Goal: Task Accomplishment & Management: Manage account settings

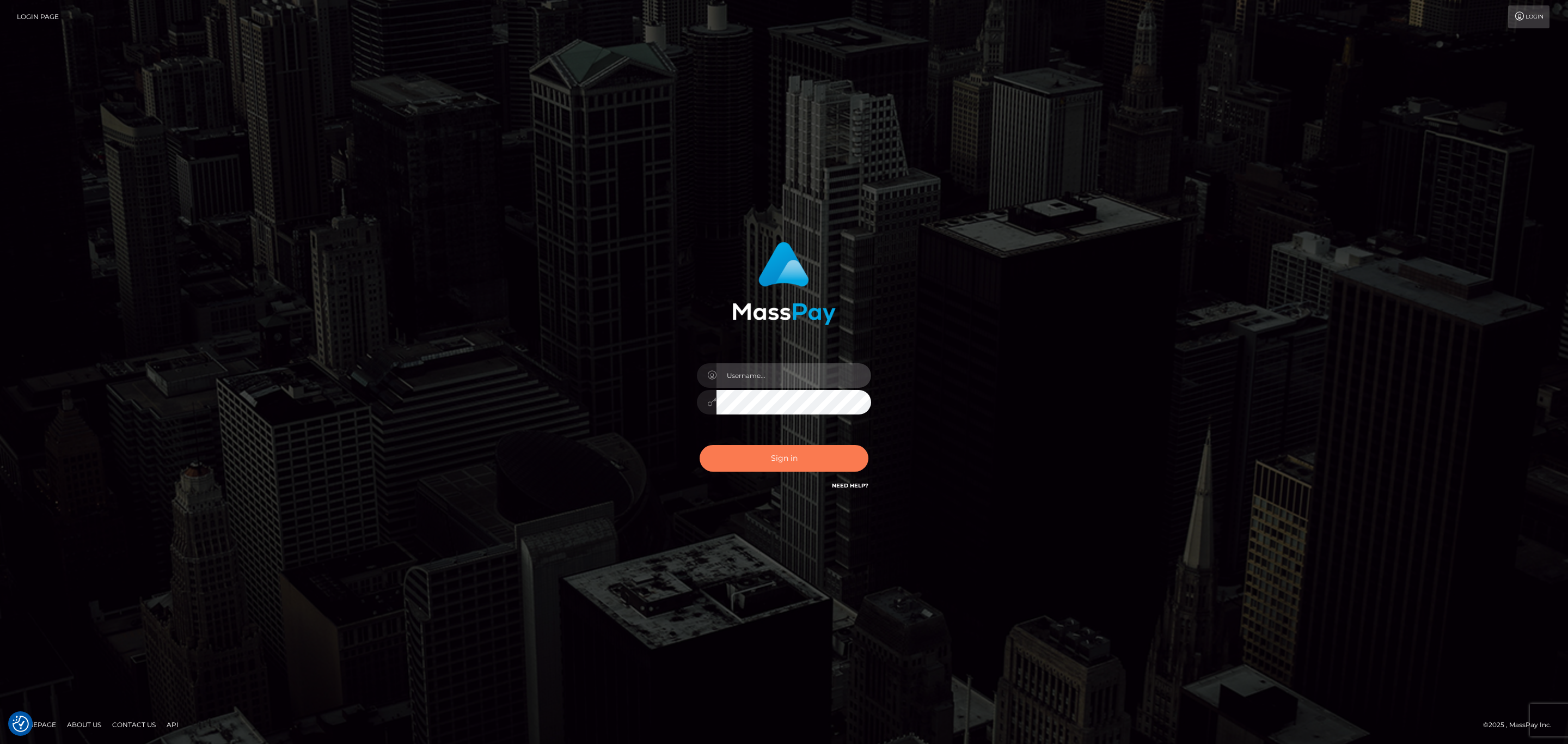
type input "sean.megabonanza"
click at [781, 454] on button "Sign in" at bounding box center [784, 458] width 169 height 27
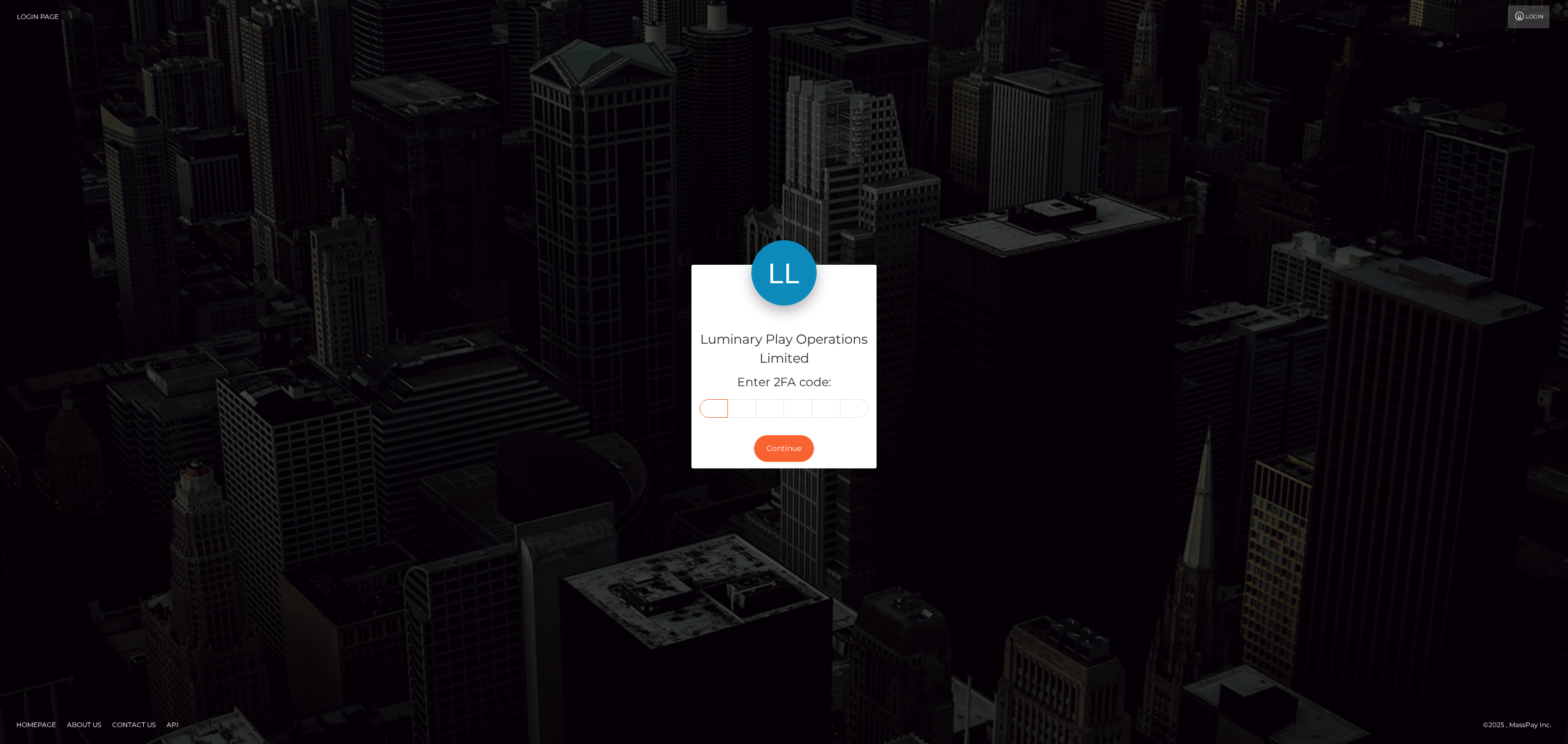
click at [714, 404] on input "text" at bounding box center [713, 408] width 28 height 19
paste input "3"
type input "3"
type input "0"
type input "9"
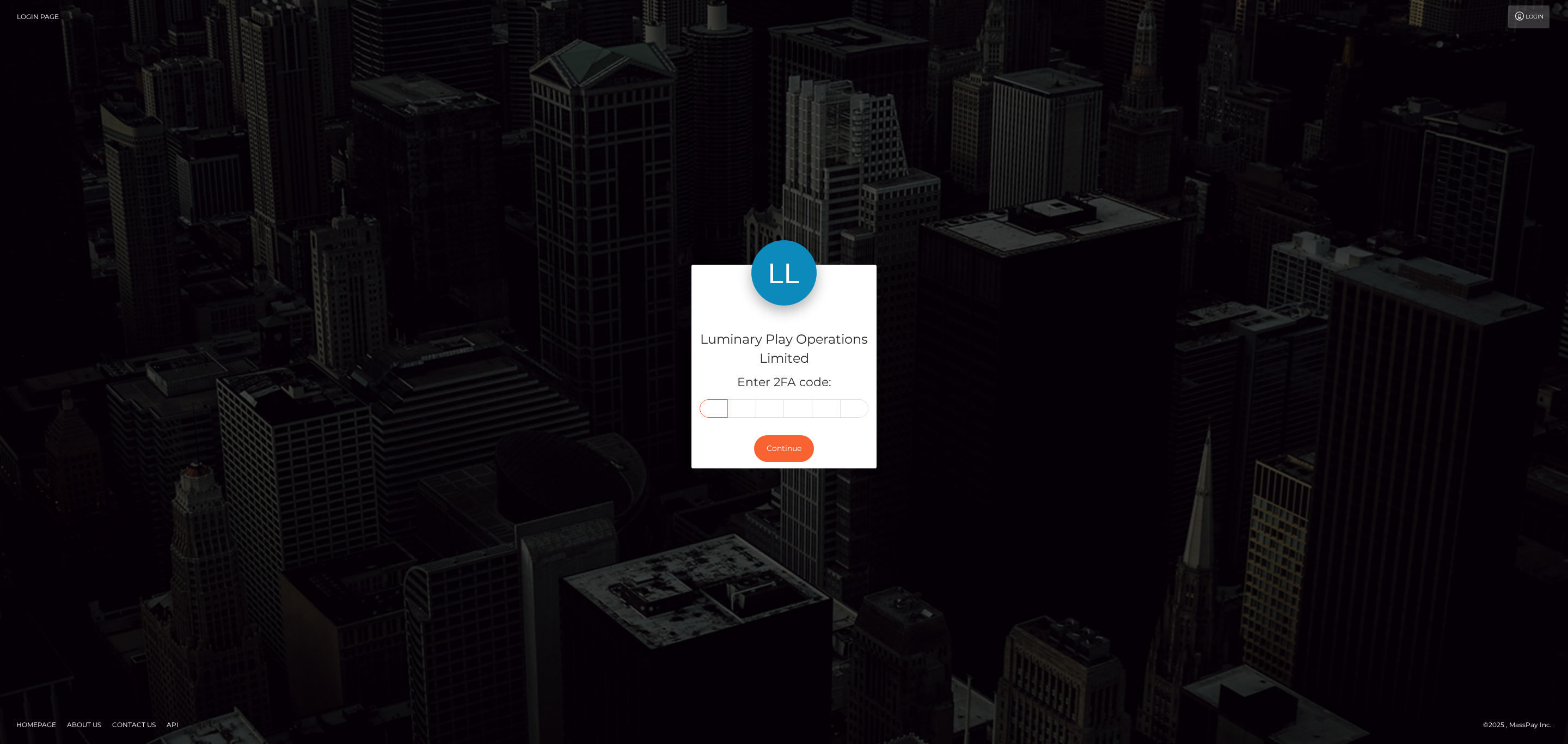
type input "4"
type input "2"
type input "7"
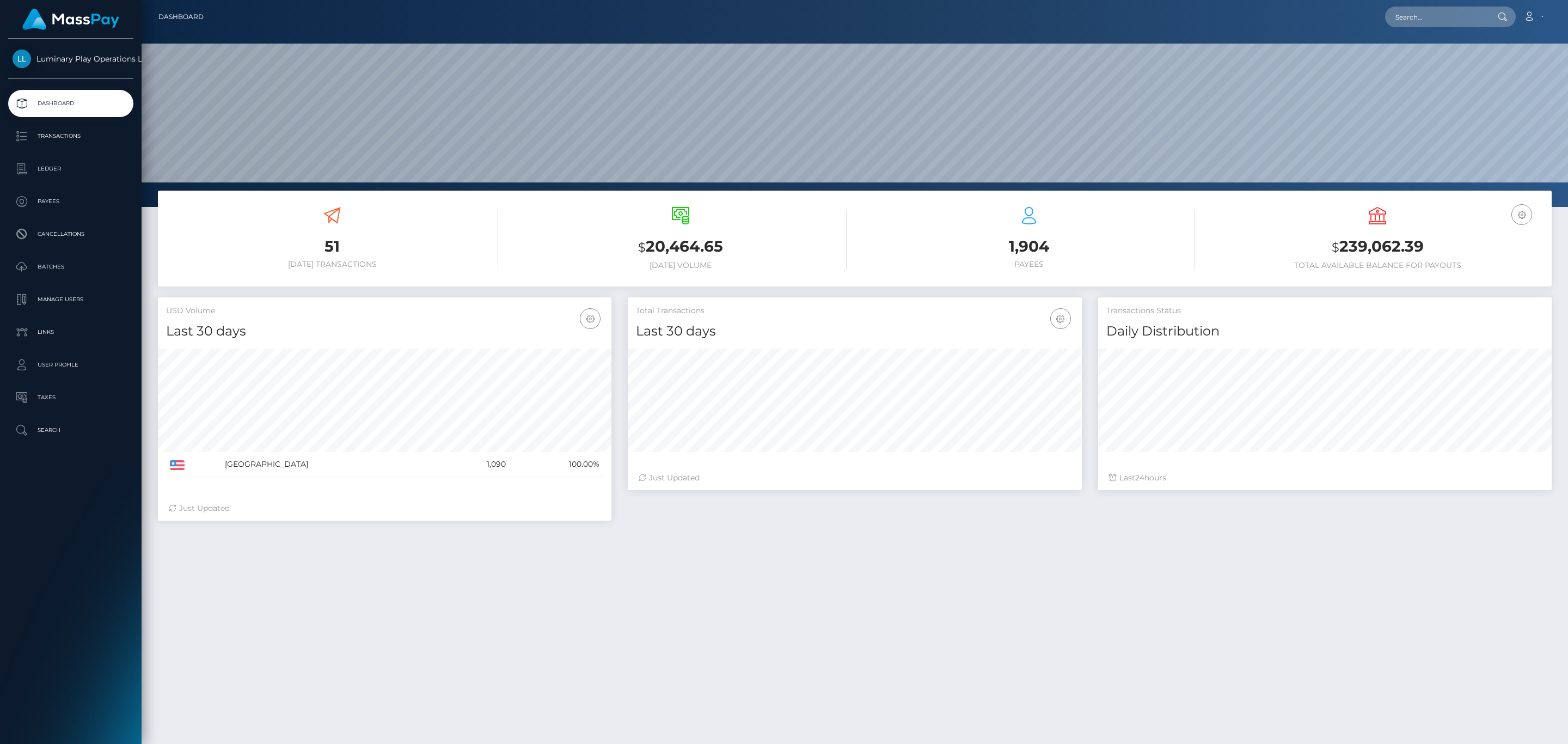
scroll to position [193, 453]
click at [52, 99] on p "Dashboard" at bounding box center [71, 103] width 117 height 17
click at [1459, 19] on input "text" at bounding box center [1436, 17] width 103 height 21
paste input "366085"
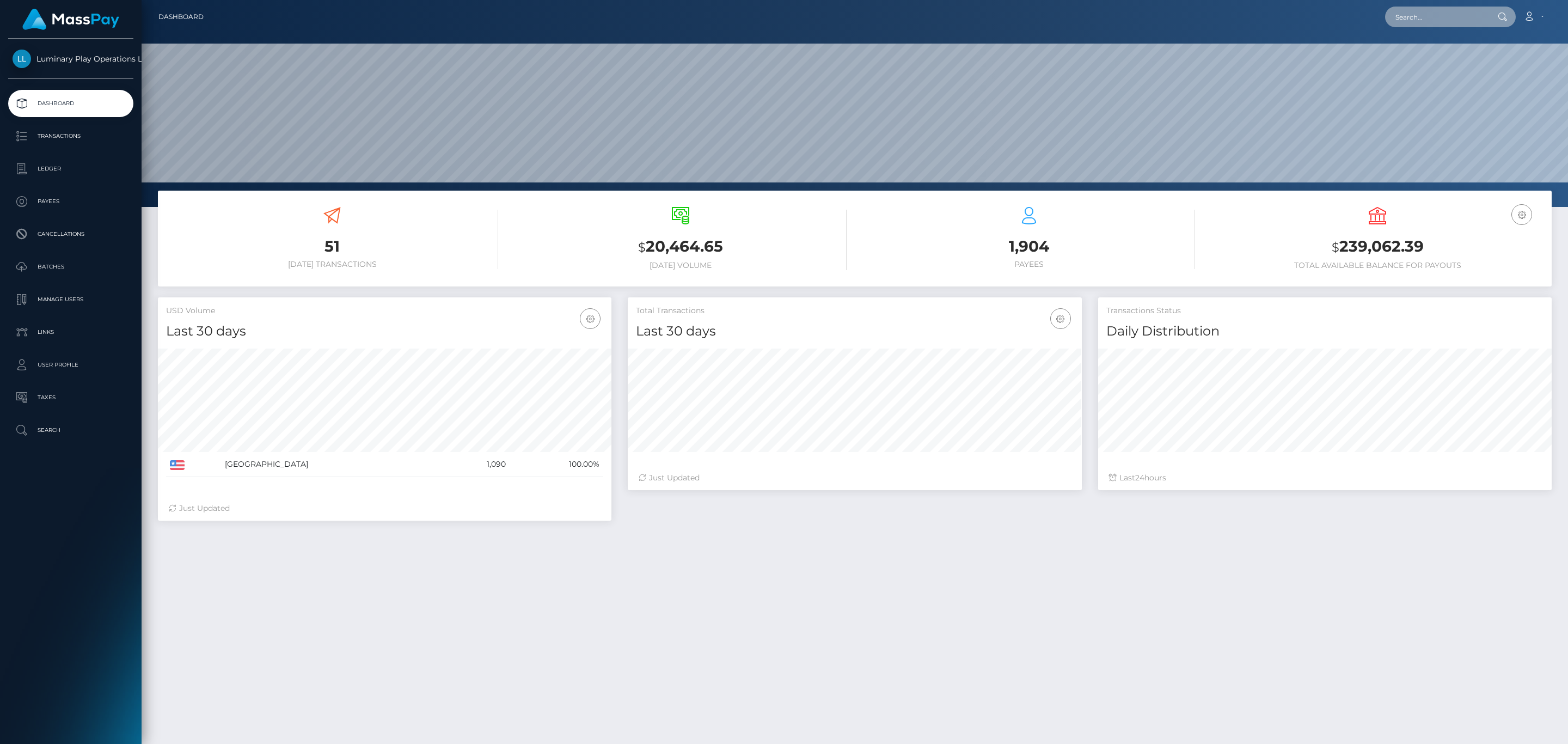
type input "366085"
click at [1436, 11] on input "366085" at bounding box center [1436, 17] width 103 height 21
paste input "text"
click at [1428, 20] on input "text" at bounding box center [1436, 17] width 103 height 21
paste input "4fa492d1-a639-4e06-be81-11c75ee0b9e7"
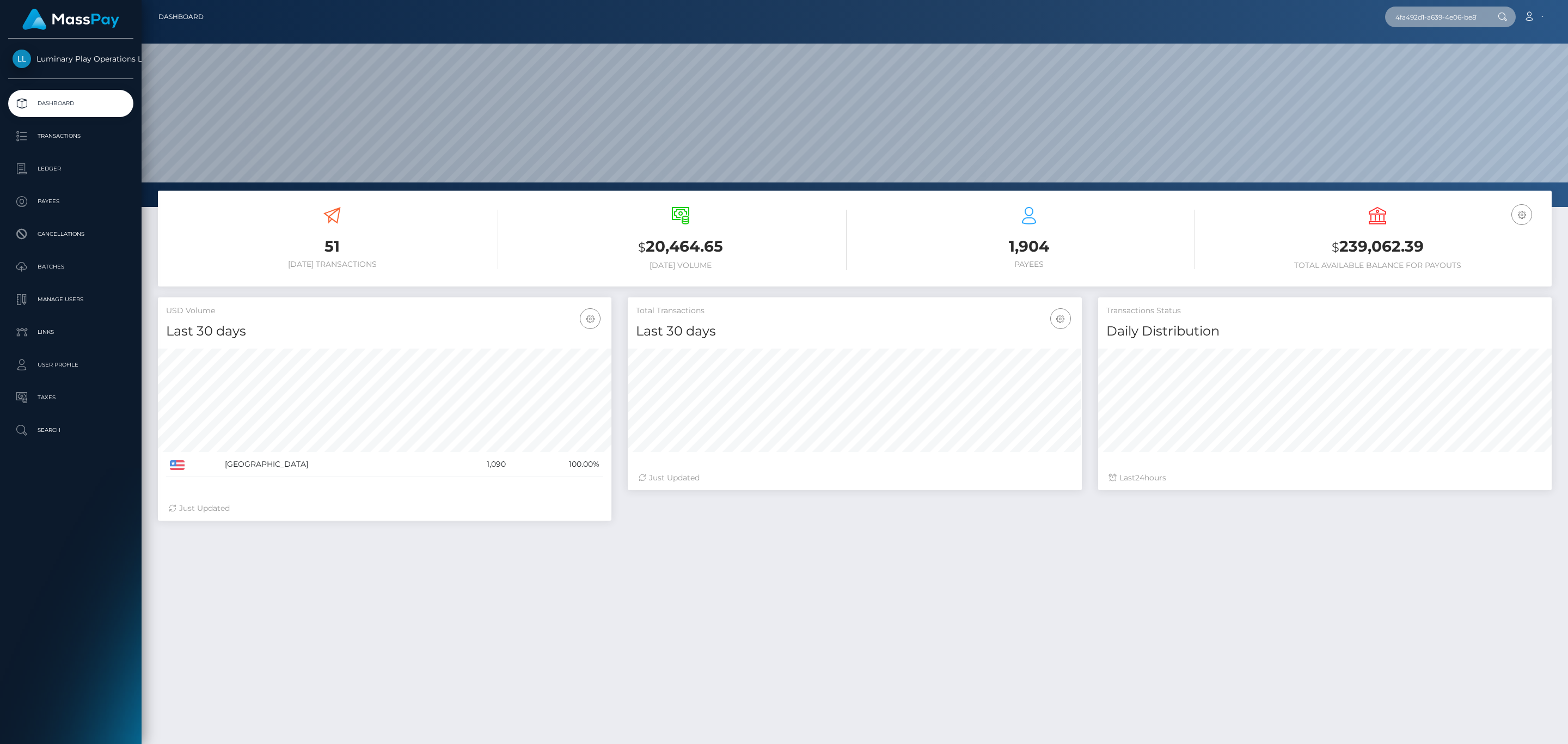
scroll to position [0, 49]
type input "4fa492d1-a639-4e06-be81-11c75ee0b9e7"
click at [1436, 56] on link "ROCCO A FANELLA" at bounding box center [1428, 56] width 87 height 20
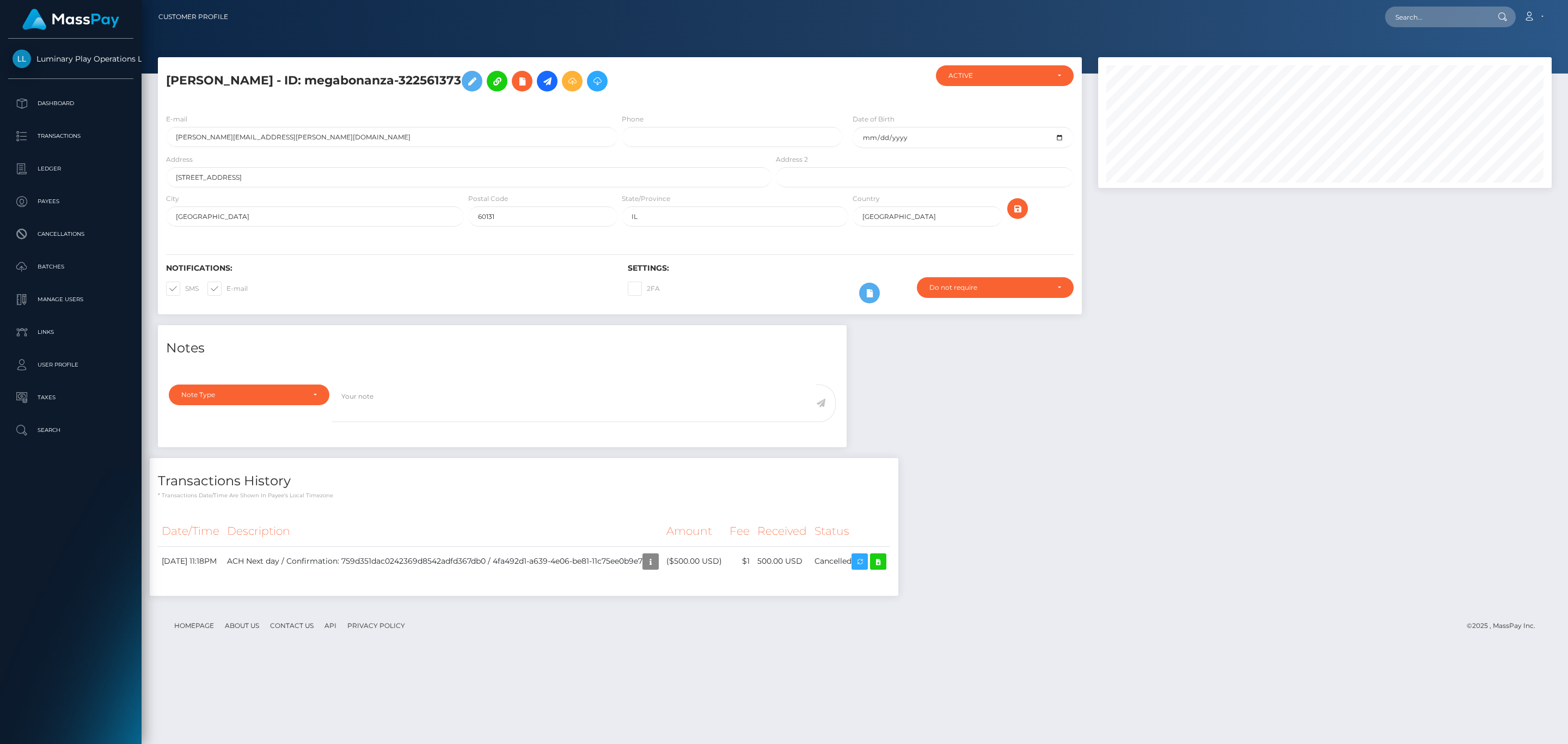
scroll to position [131, 453]
click at [1416, 19] on input "text" at bounding box center [1436, 17] width 103 height 21
paste input "87fee86b-39e5-402e-960d-e28e60f054a1"
type input "87fee86b-39e5-402e-960d-e28e60f054a1"
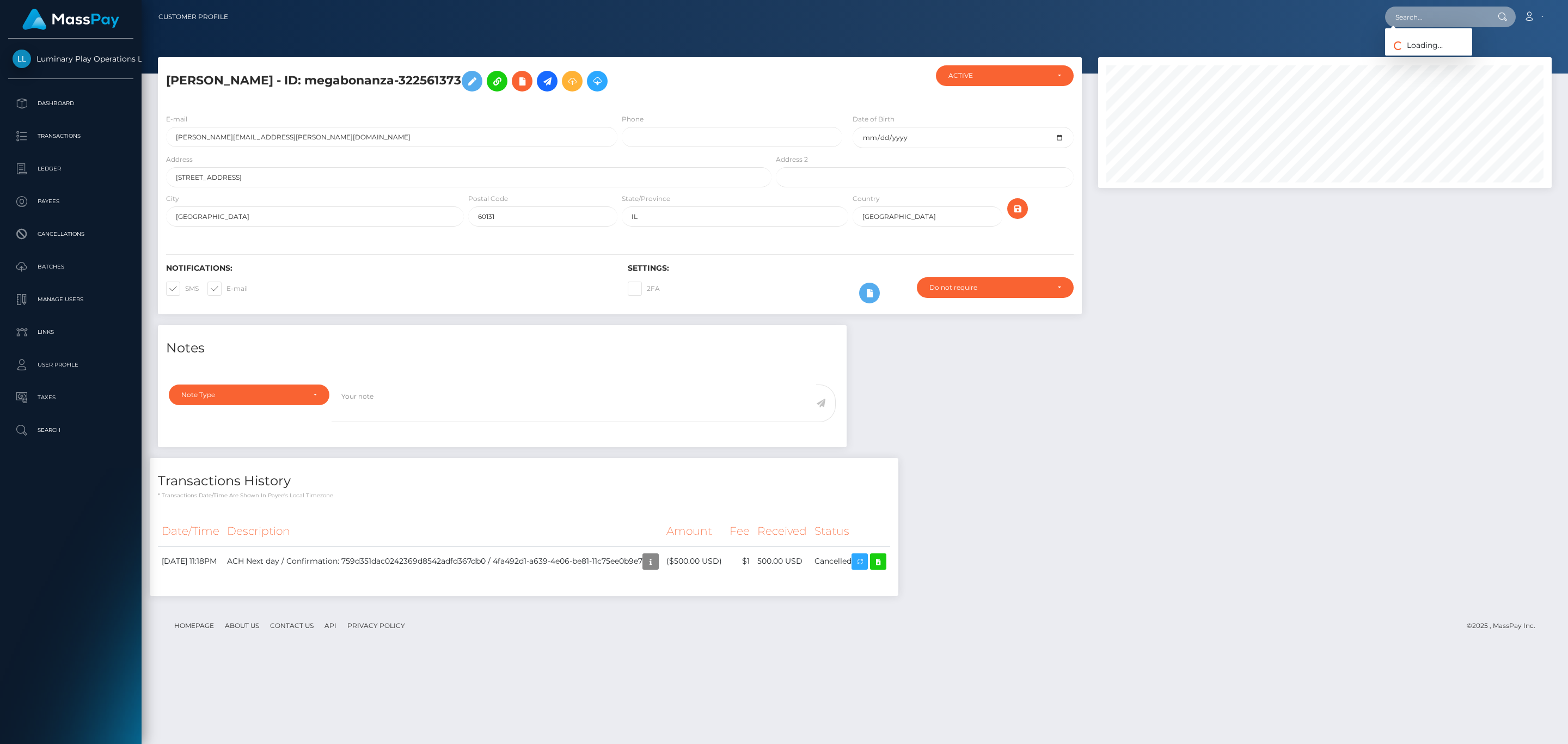
paste input "87fee86b-39e5-402e-960d-e28e60f054a1"
click at [1426, 15] on input "87fee86b-39e5-402e-960d-e28e60f054a1" at bounding box center [1436, 17] width 103 height 21
paste input "6756664"
type input "86756664"
click at [860, 486] on h4 "Transactions History" at bounding box center [523, 481] width 732 height 19
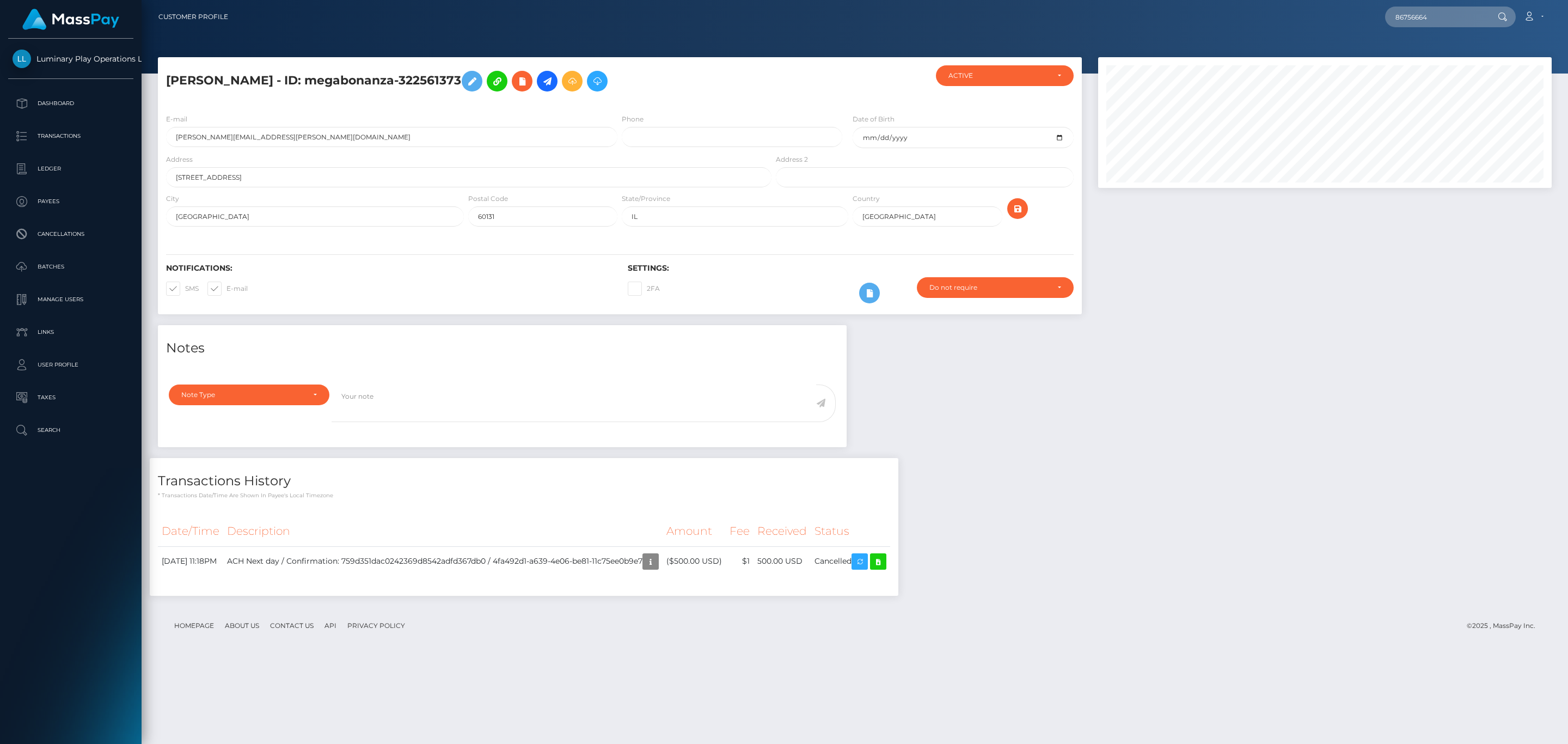
click at [629, 510] on div "Date/Time Description Amount Fee Received Status" at bounding box center [524, 551] width 749 height 87
click at [657, 564] on icon "button" at bounding box center [651, 561] width 13 height 14
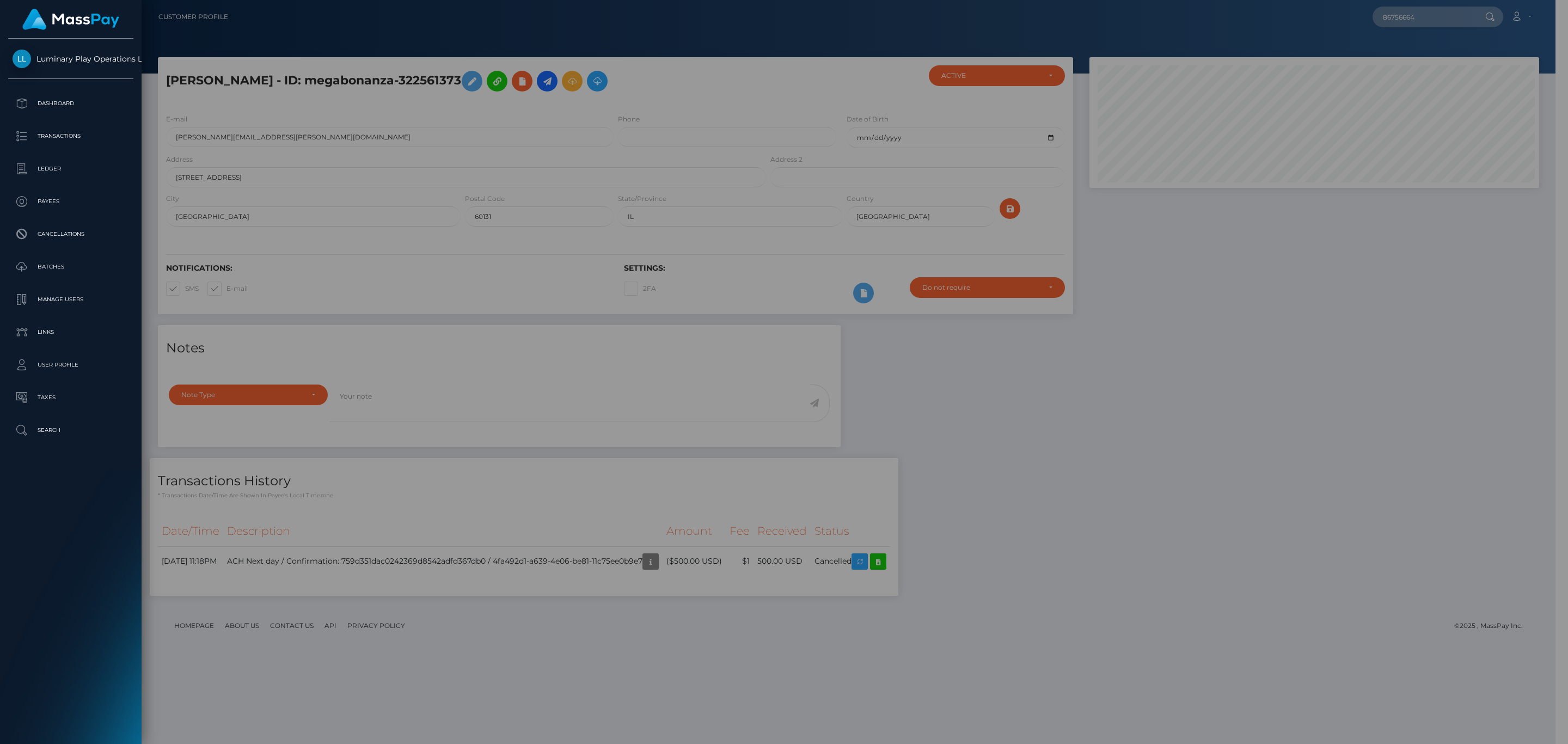
scroll to position [544364, 543988]
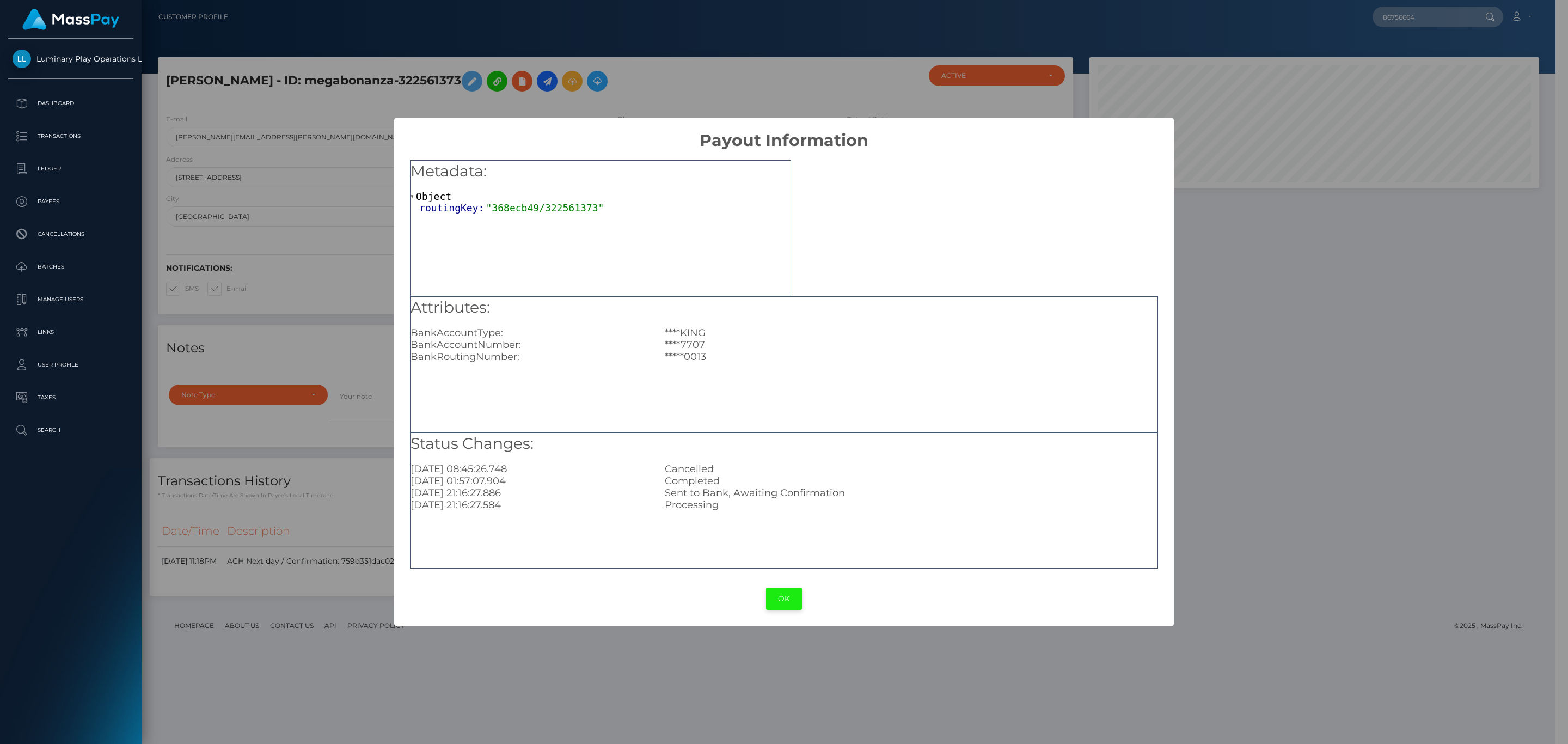
click at [771, 588] on button "OK" at bounding box center [784, 599] width 36 height 23
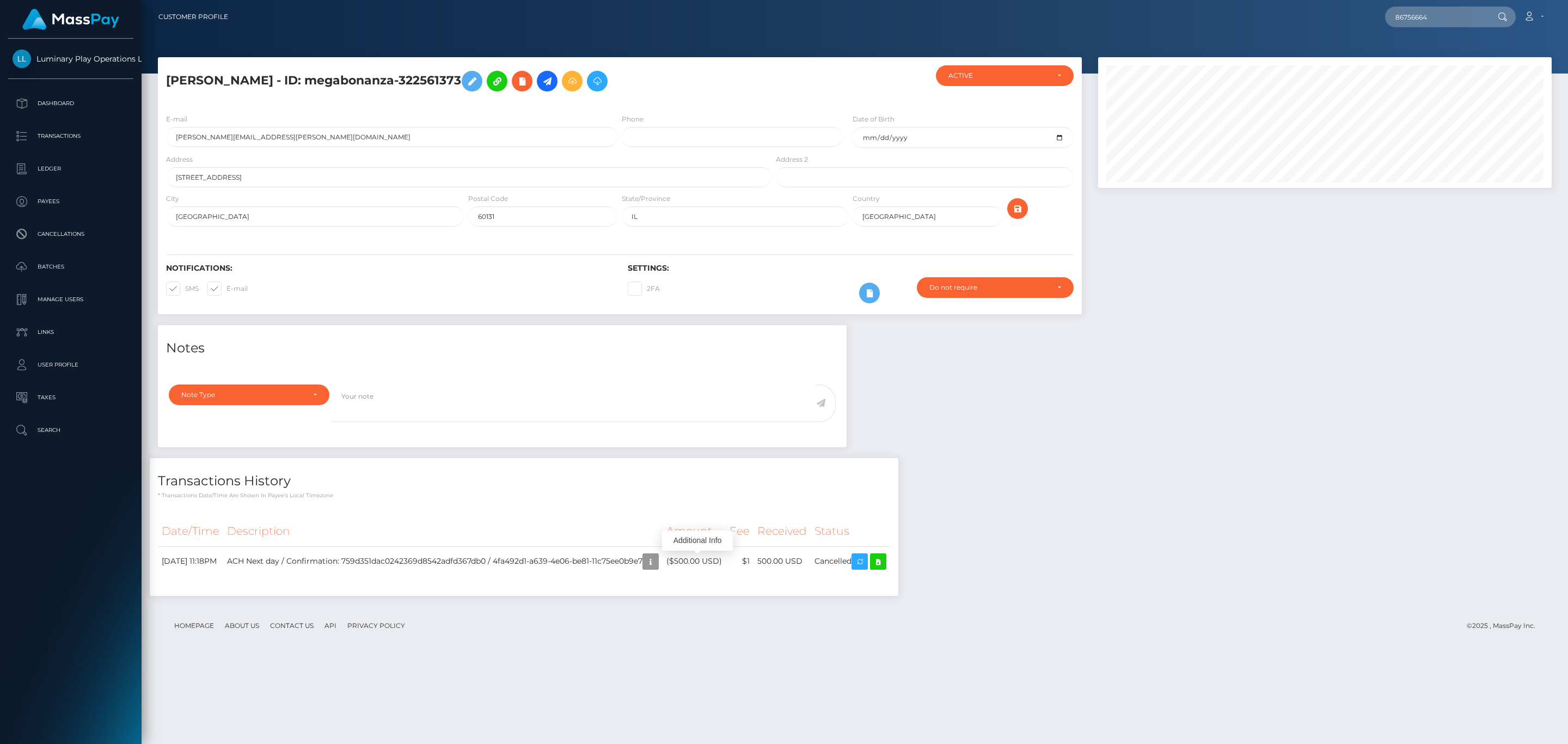
scroll to position [131, 453]
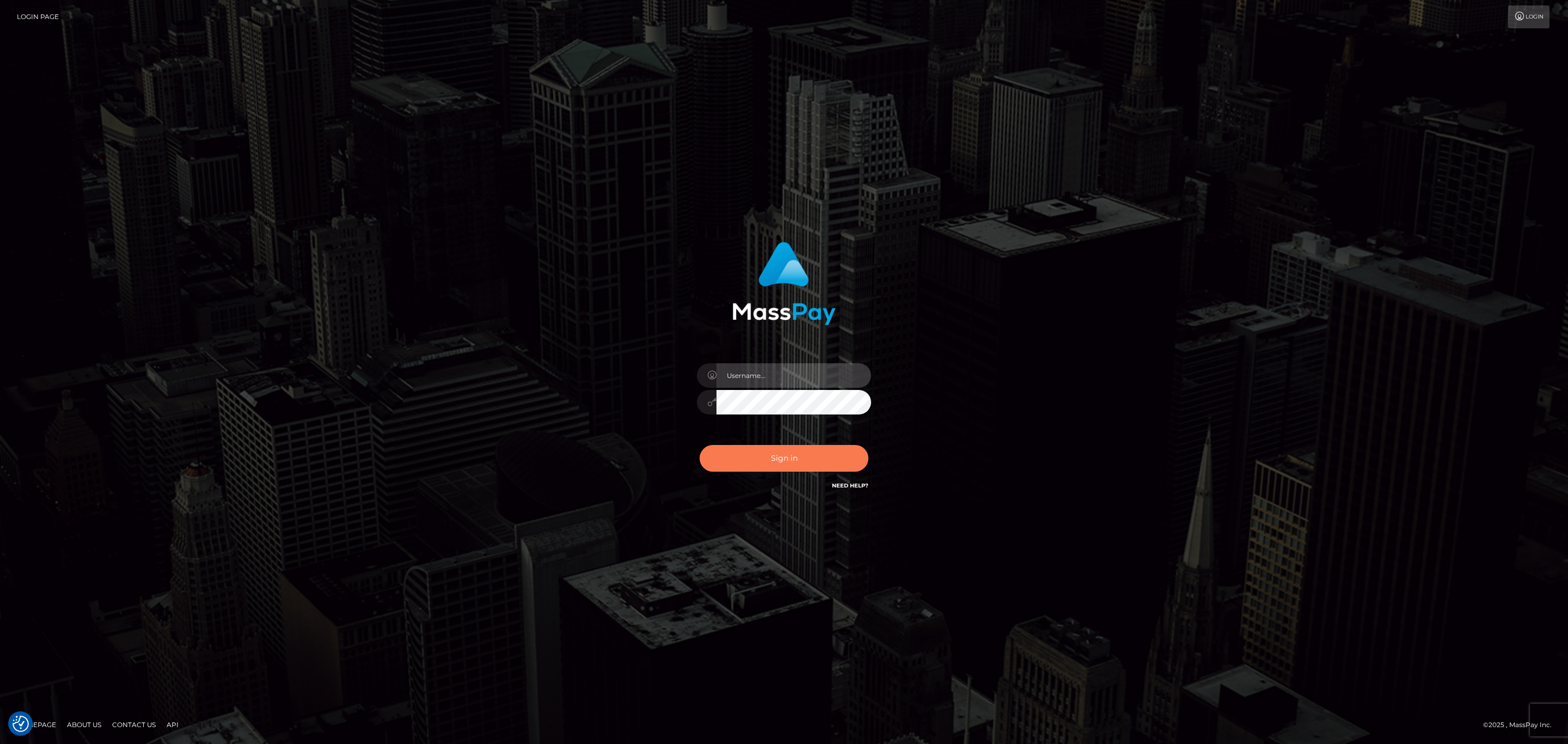
type input "[PERSON_NAME].megabonanza"
click at [808, 448] on button "Sign in" at bounding box center [784, 458] width 169 height 27
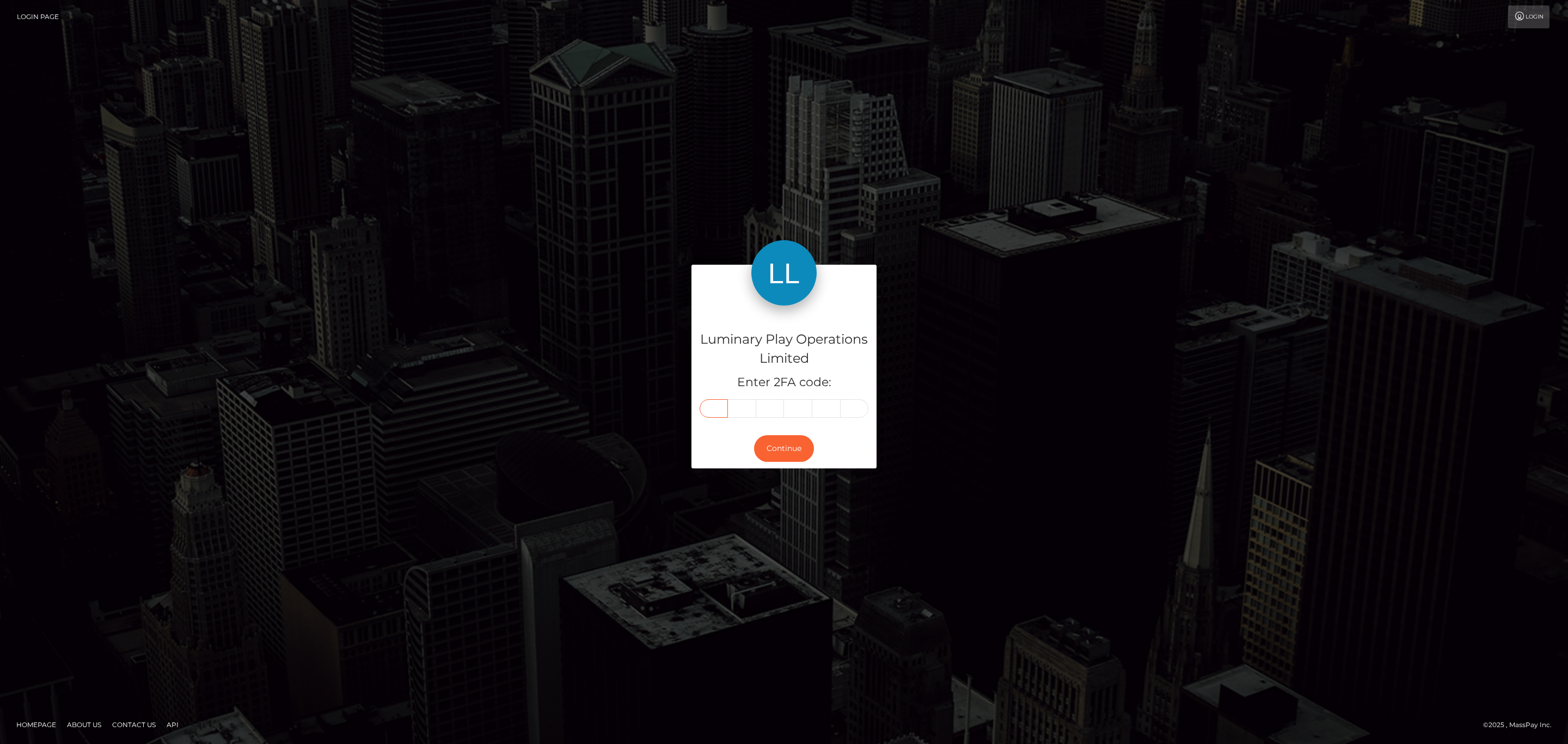
click at [707, 404] on input "text" at bounding box center [713, 408] width 28 height 19
paste input "7"
type input "7"
type input "5"
type input "7"
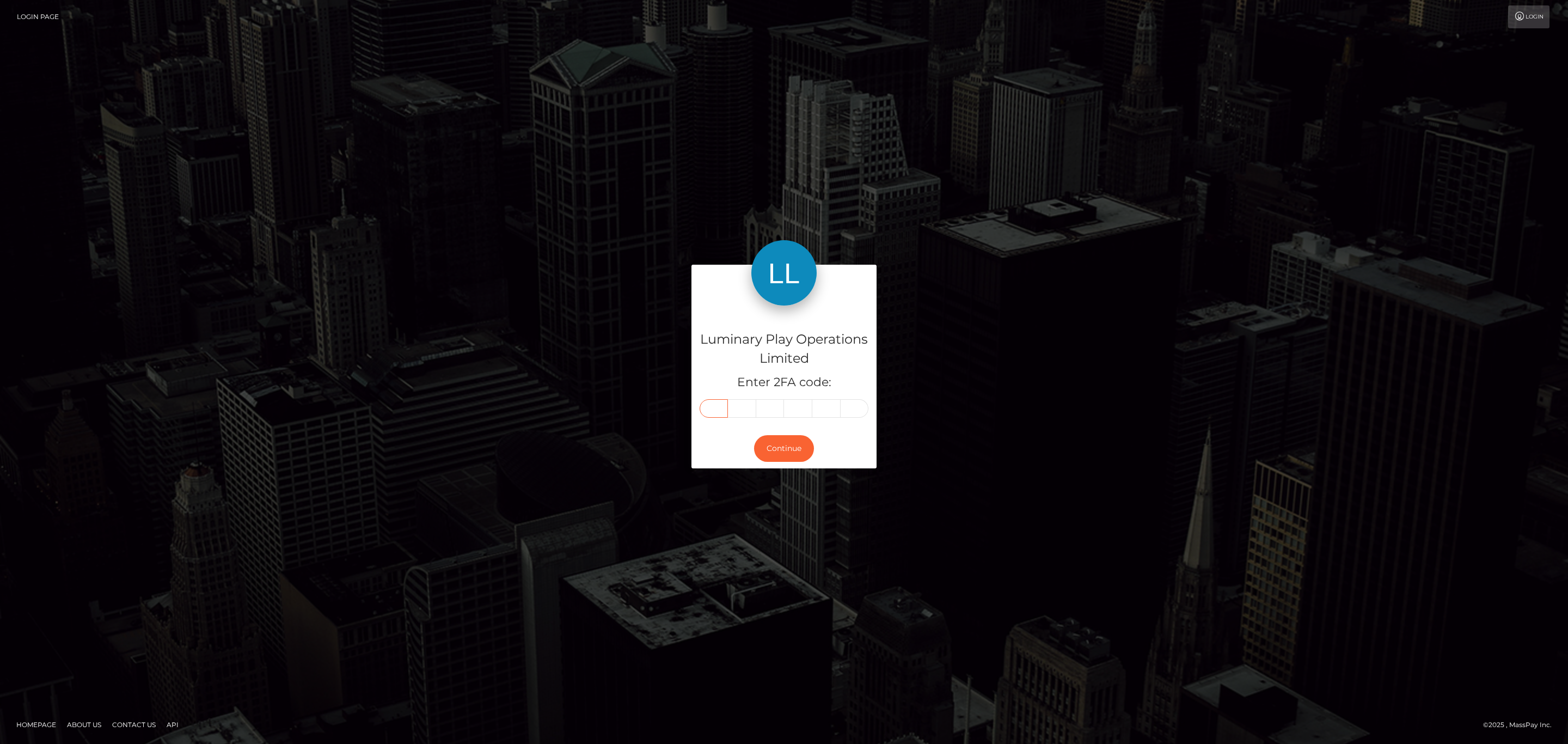
type input "6"
type input "0"
type input "1"
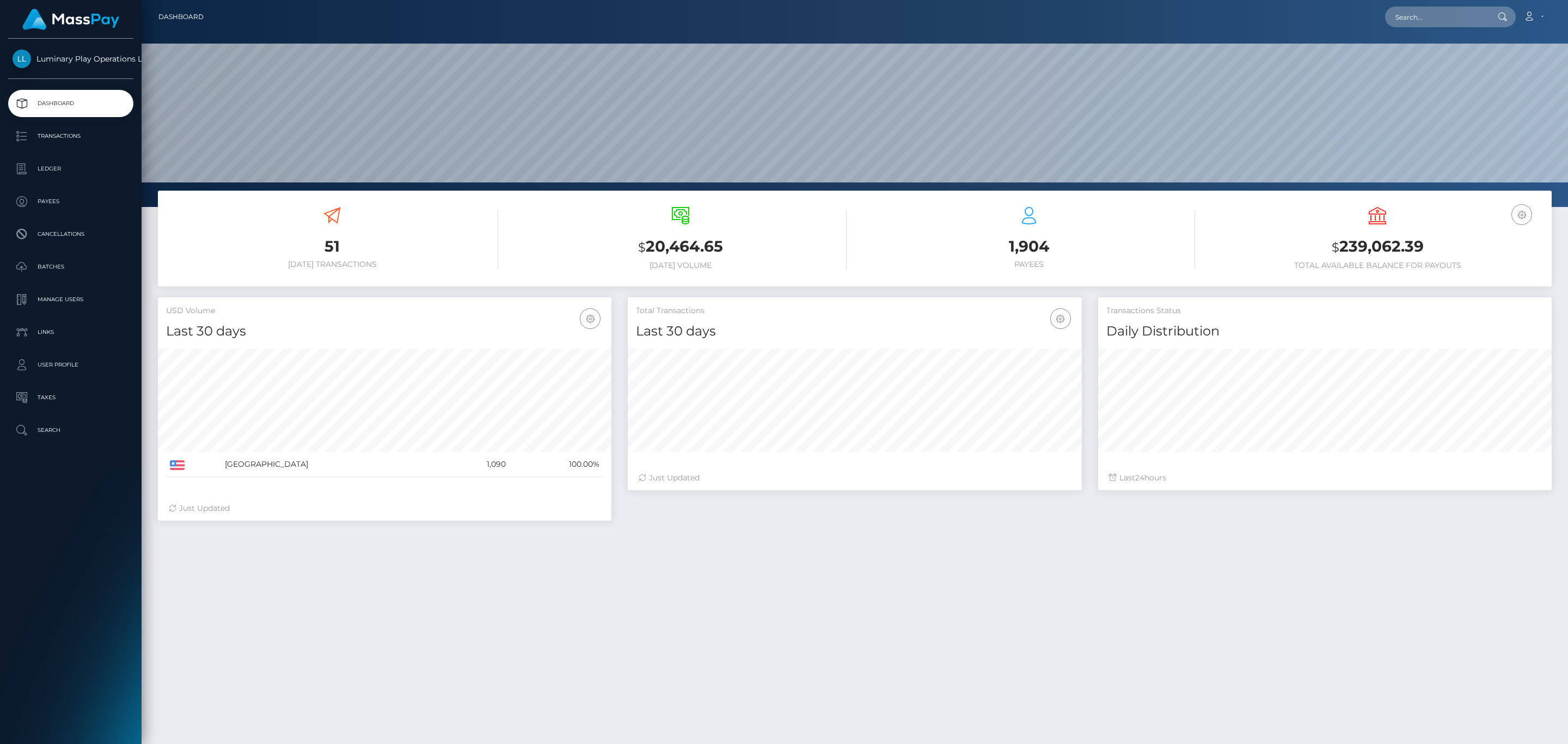
scroll to position [193, 453]
click at [1398, 242] on h3 "$ 239,062.39" at bounding box center [1377, 247] width 332 height 23
copy h3 "239,062.39"
click at [1536, 15] on link "Account" at bounding box center [1534, 17] width 32 height 23
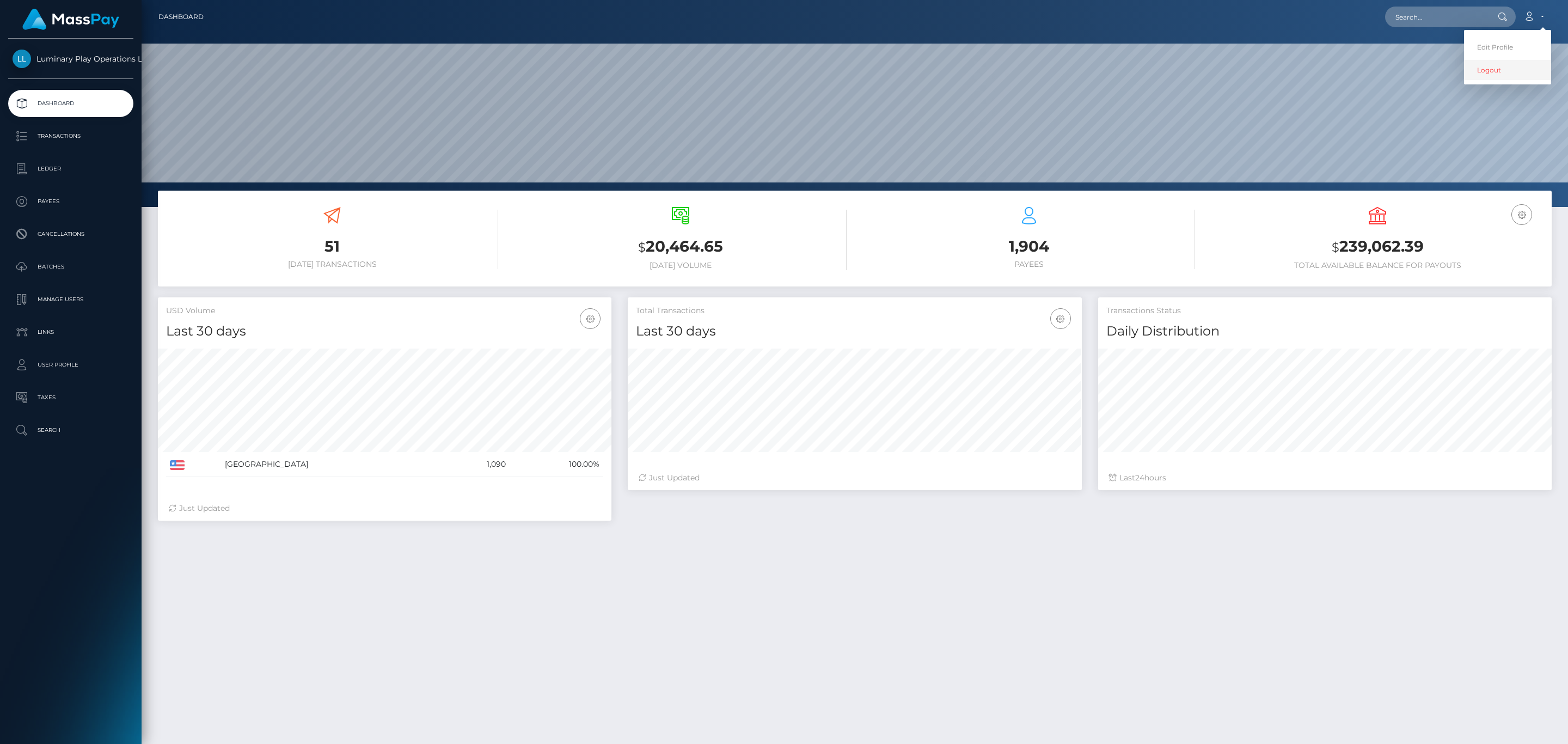
click at [1481, 80] on link "Logout" at bounding box center [1507, 70] width 87 height 20
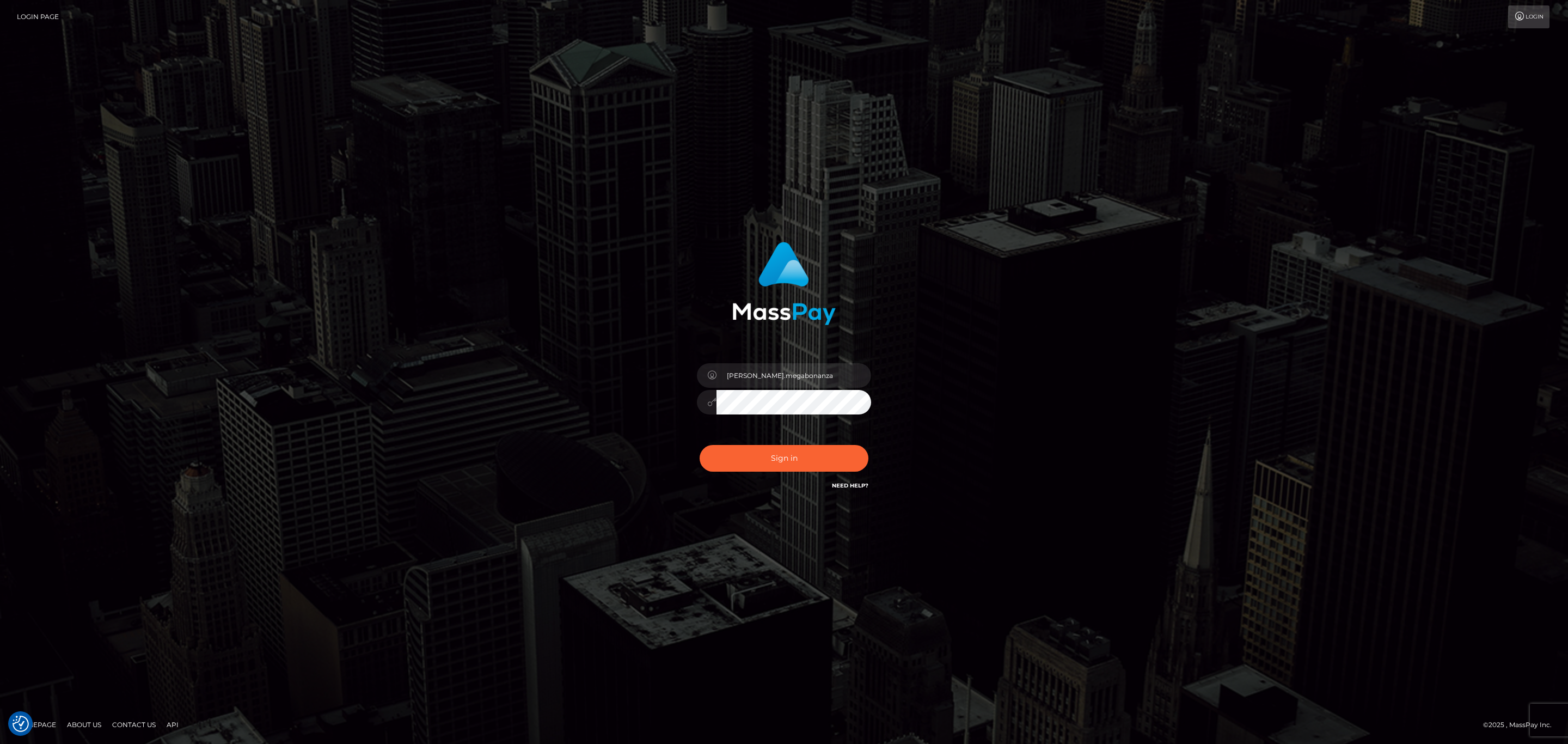
click at [847, 362] on div "sean.megabonanza" at bounding box center [784, 397] width 191 height 83
click at [838, 374] on input "sean.megabonanza" at bounding box center [794, 375] width 154 height 25
type input "Sean.silversocial1"
click at [779, 471] on button "Sign in" at bounding box center [784, 458] width 169 height 27
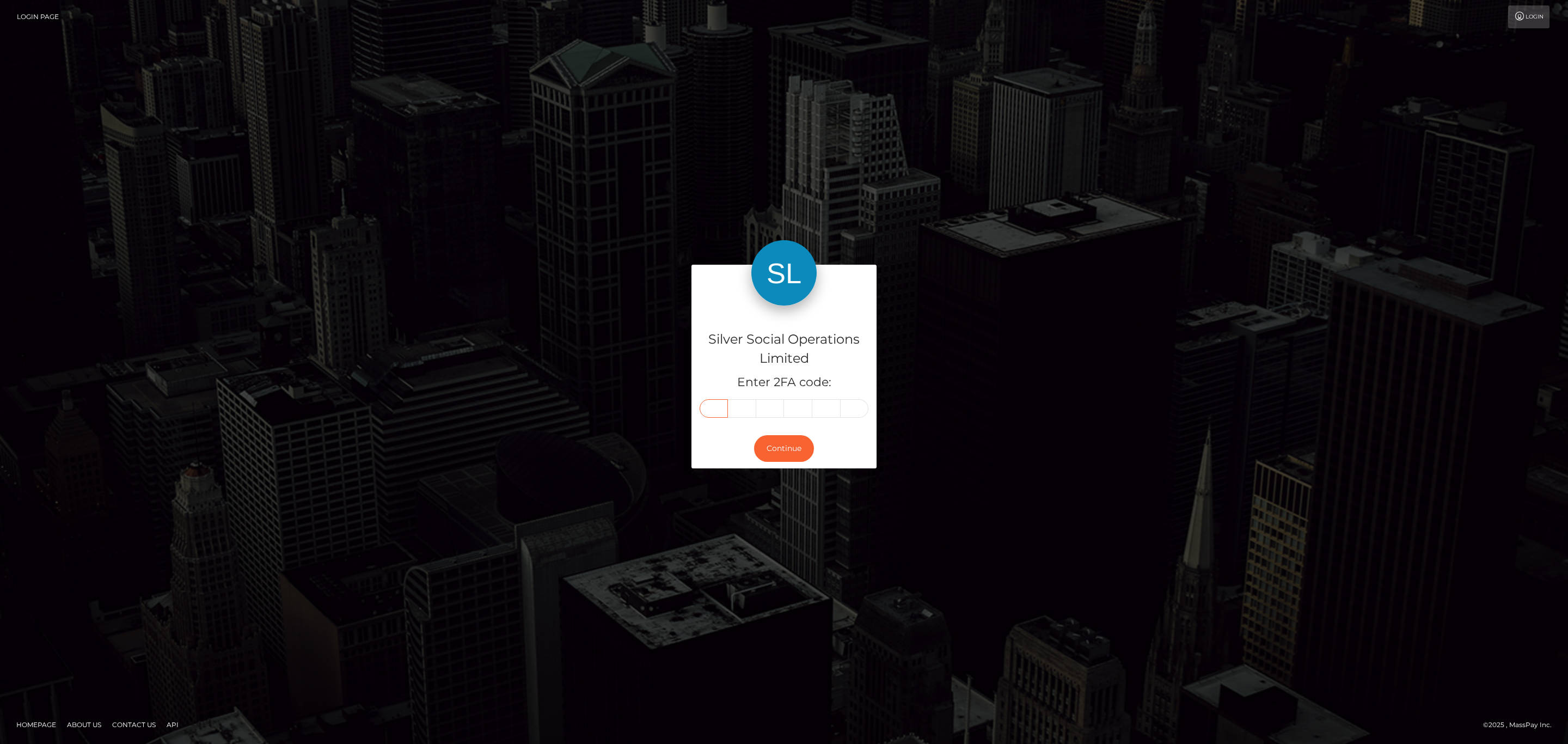
click at [712, 414] on input "text" at bounding box center [713, 408] width 28 height 19
paste input "2"
type input "2"
type input "0"
type input "7"
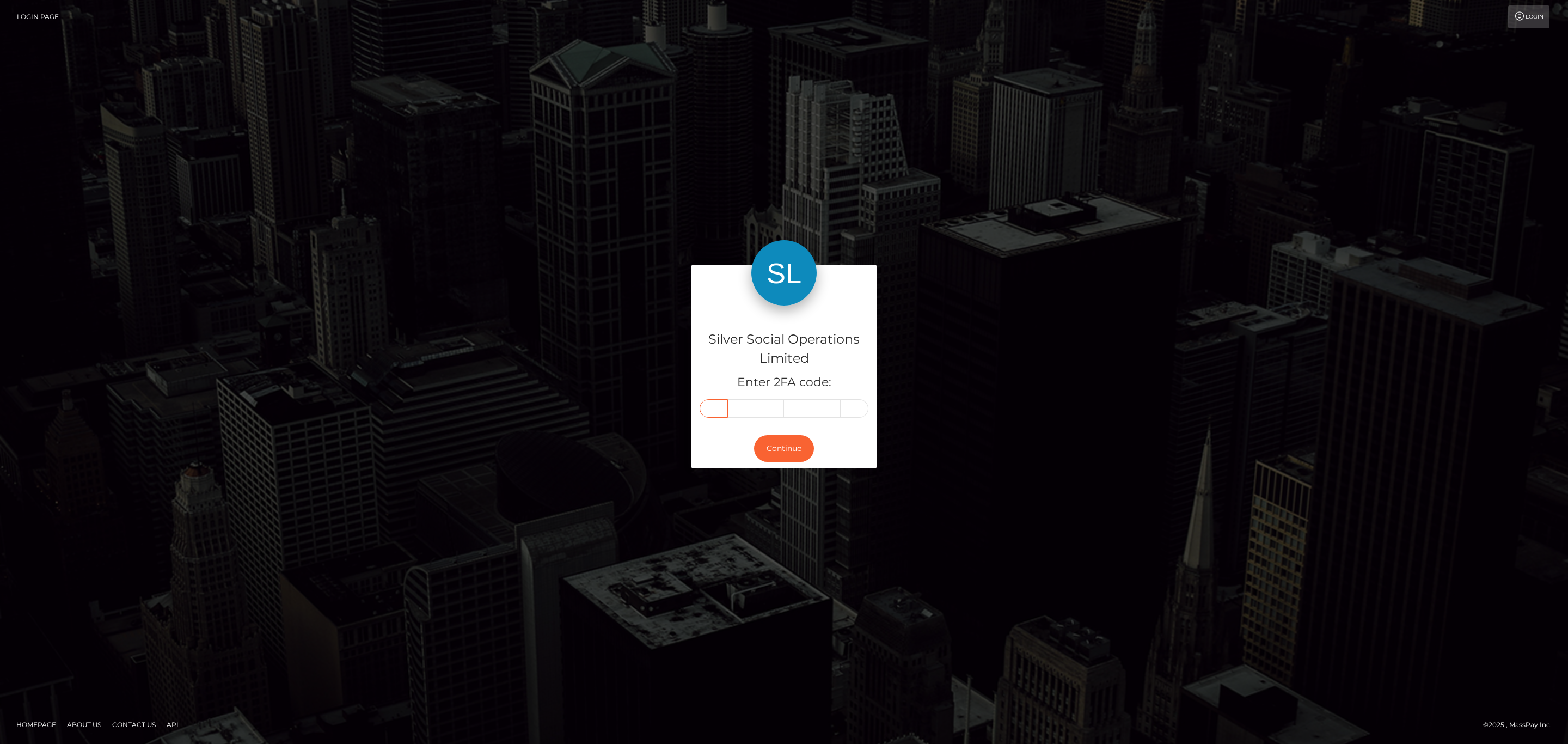
type input "8"
type input "6"
type input "9"
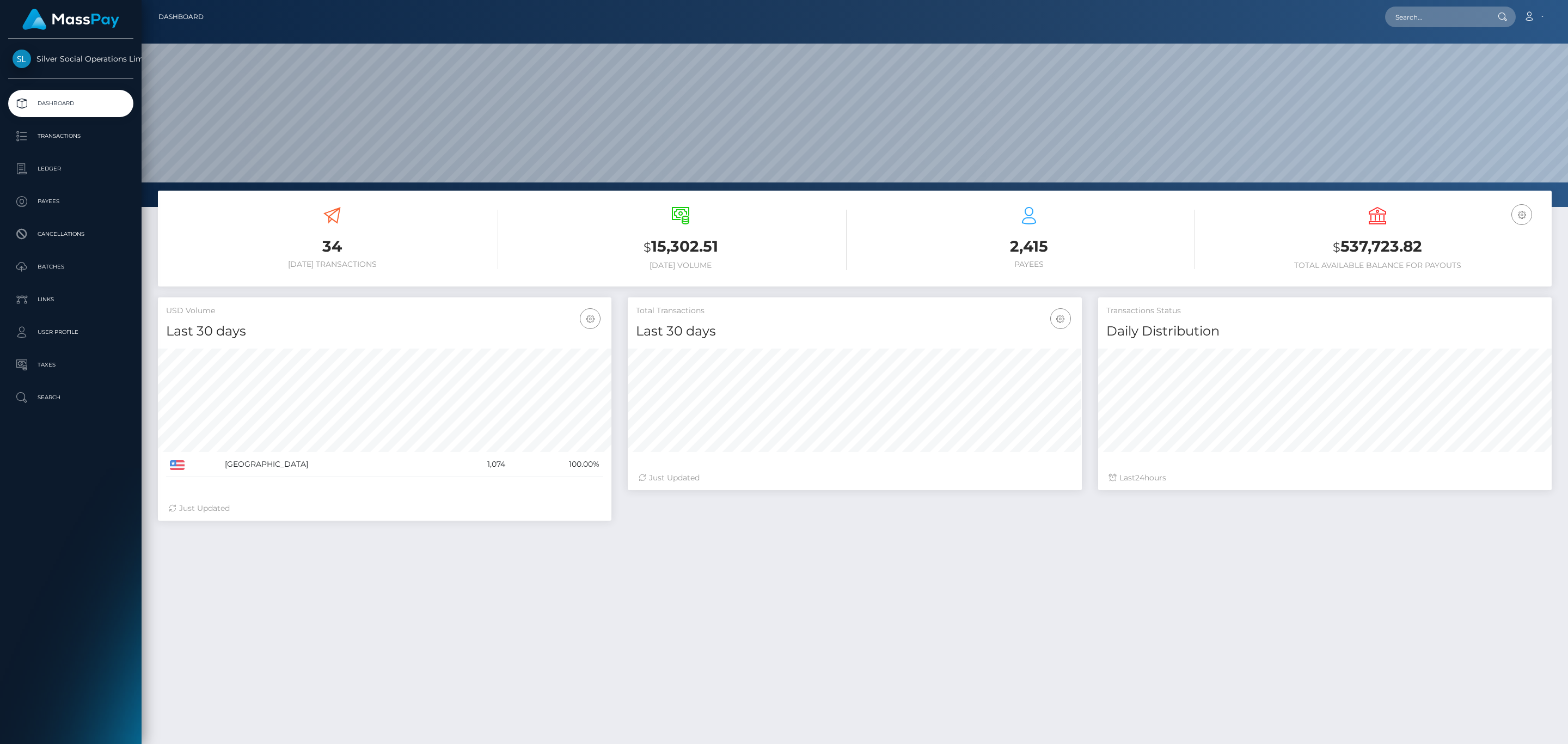
scroll to position [193, 453]
click at [1353, 242] on h3 "$ 537,723.82" at bounding box center [1377, 247] width 332 height 23
copy h3 "537,723.82"
click at [1535, 17] on icon at bounding box center [1529, 16] width 11 height 9
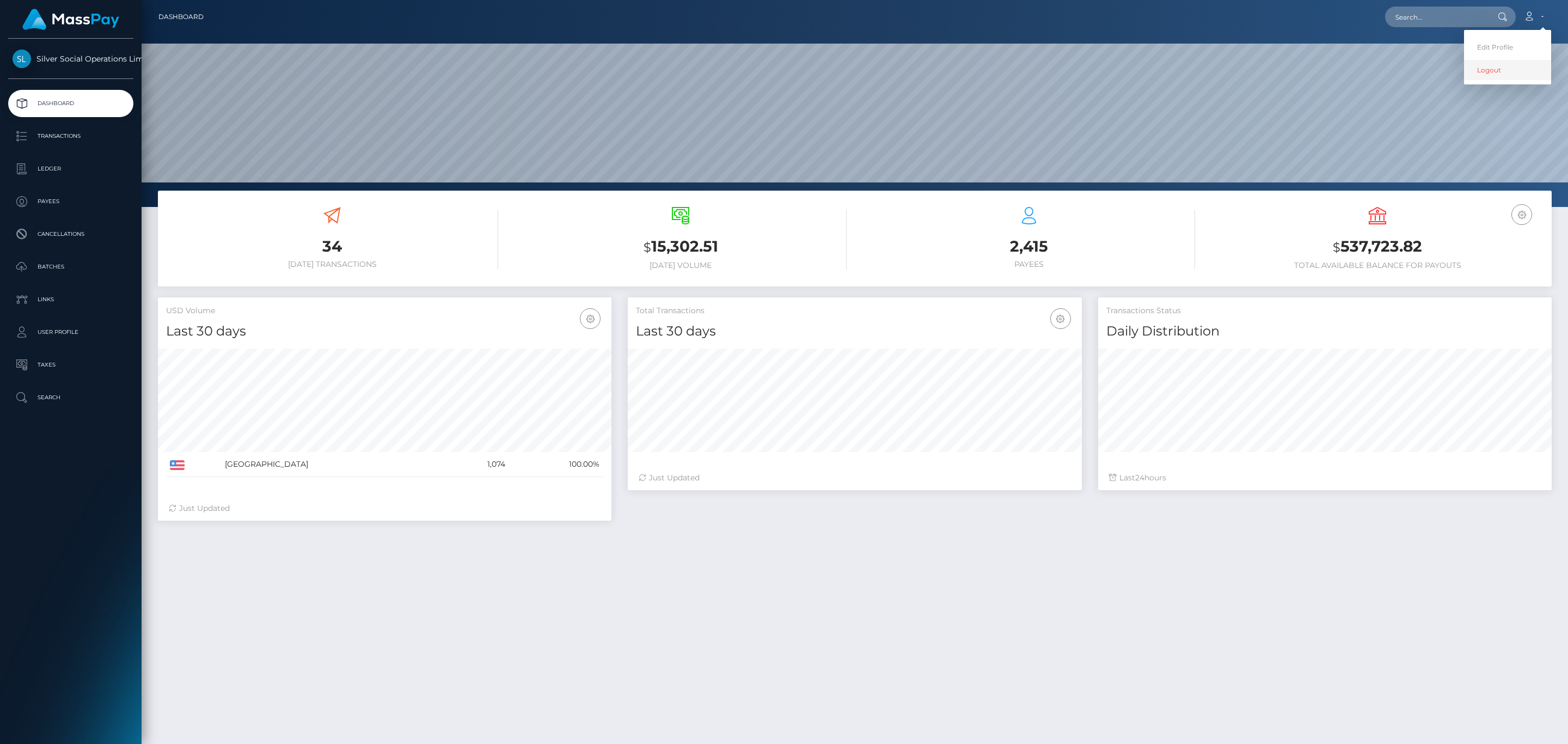
click at [1502, 71] on link "Logout" at bounding box center [1507, 70] width 87 height 20
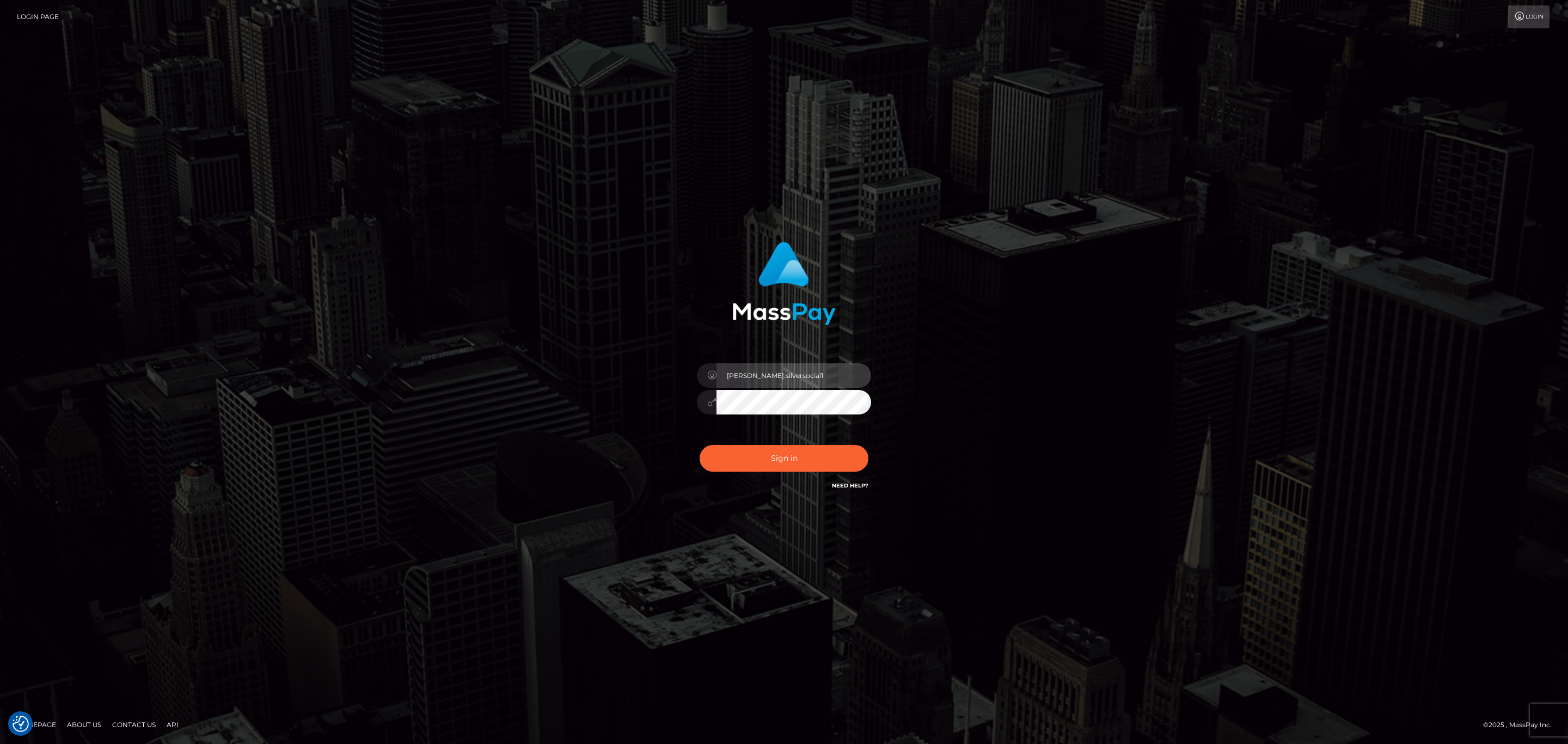
click at [738, 373] on input "Sean.silversocial1" at bounding box center [794, 375] width 154 height 25
type input "sean.ace"
click at [776, 449] on button "Sign in" at bounding box center [784, 458] width 169 height 27
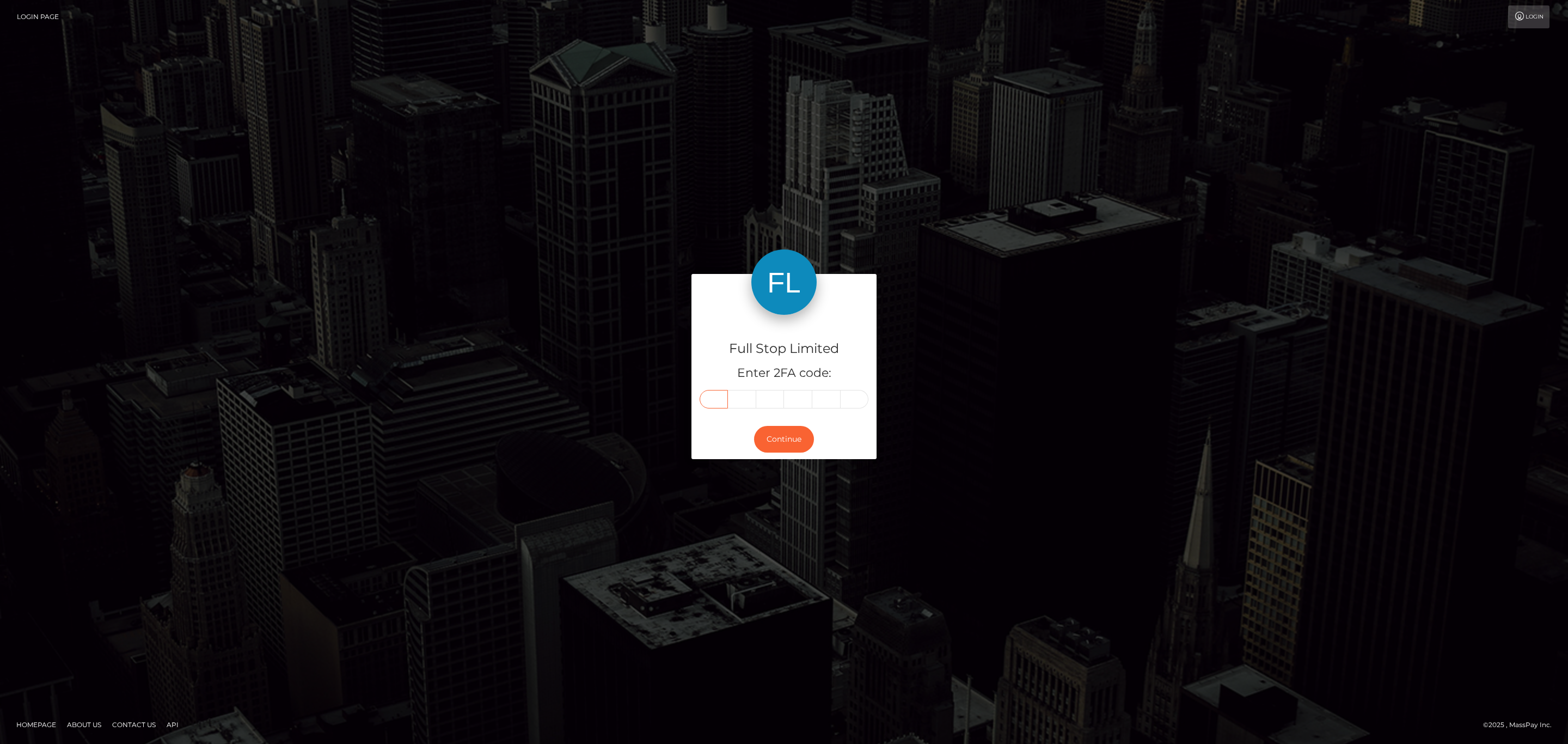
click at [714, 398] on input "text" at bounding box center [713, 399] width 28 height 19
paste input "3"
type input "3"
type input "0"
type input "4"
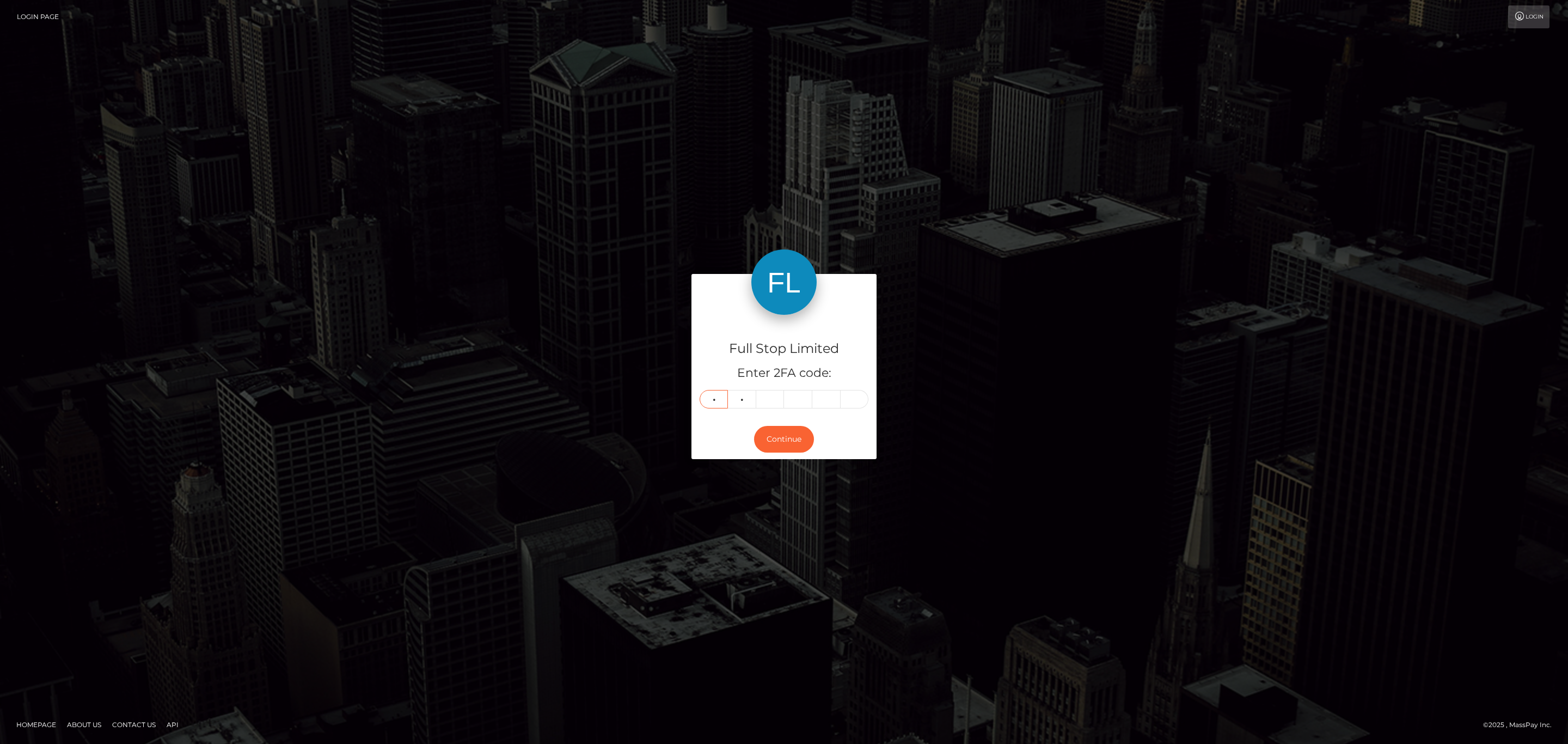
type input "9"
type input "7"
type input "4"
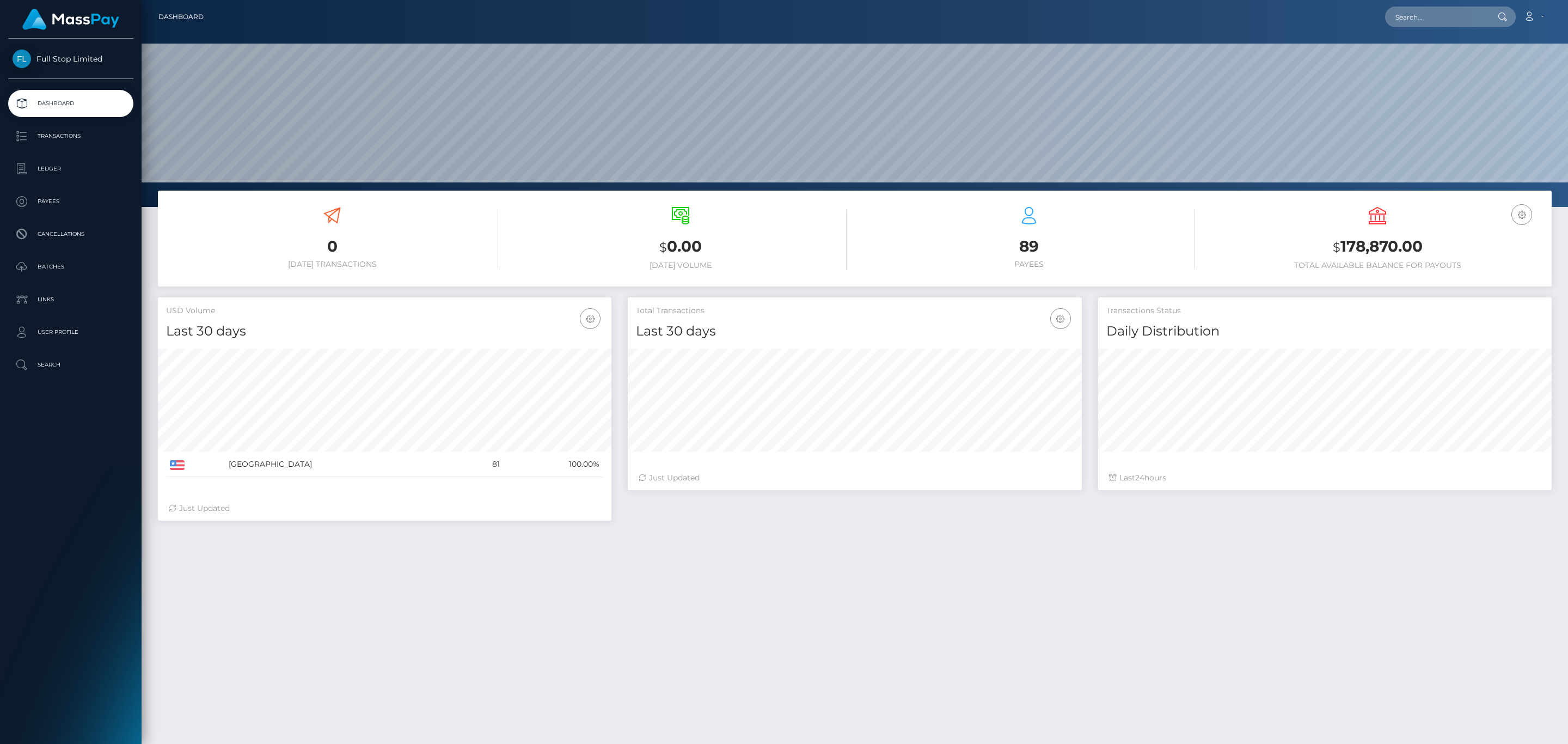
scroll to position [193, 453]
click at [1340, 242] on h3 "$ 178,870.00" at bounding box center [1377, 247] width 332 height 23
copy h3 "178,870.00"
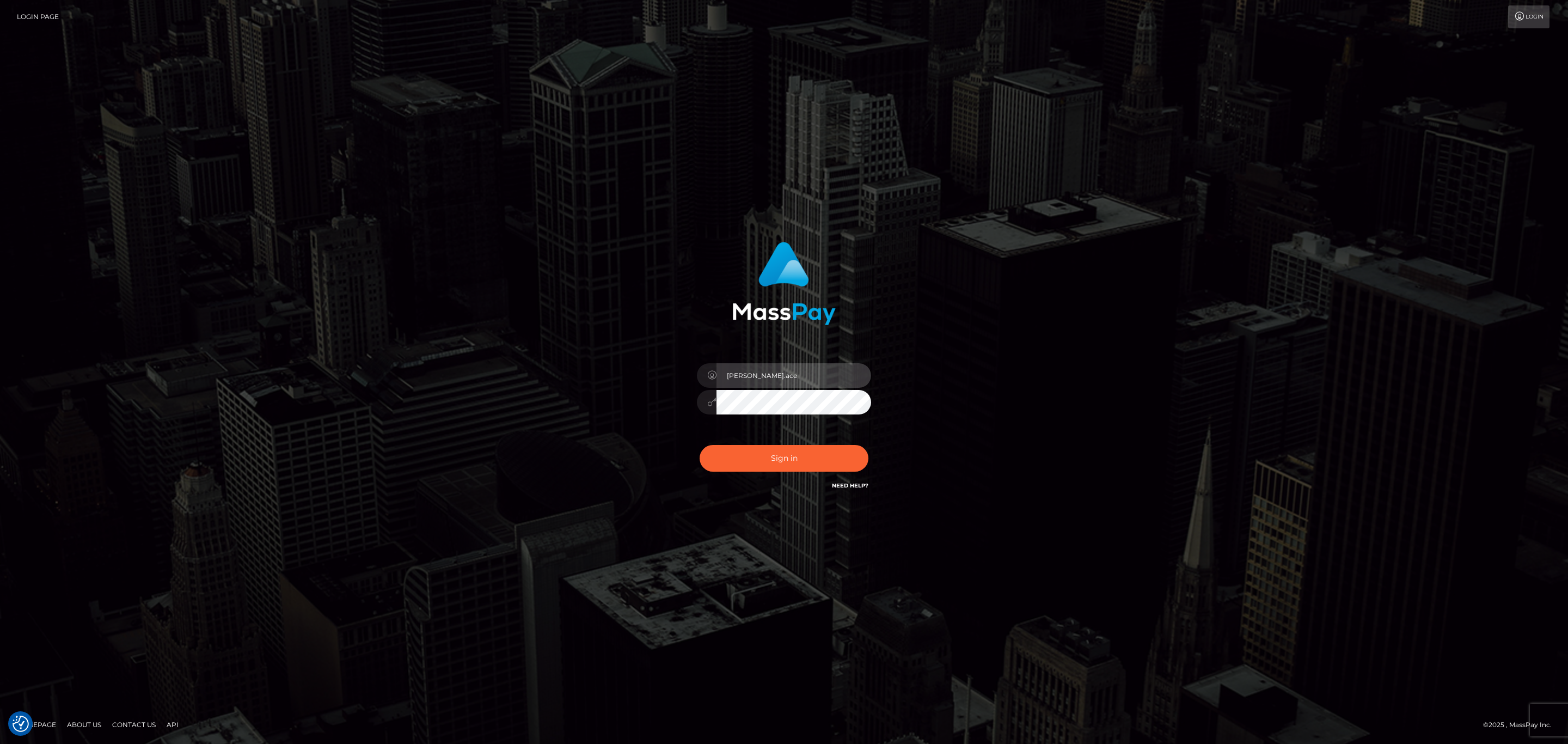
click at [810, 374] on input "[PERSON_NAME].ace" at bounding box center [794, 375] width 154 height 25
type input "Sean.silversocial1"
click at [799, 462] on button "Sign in" at bounding box center [784, 458] width 169 height 27
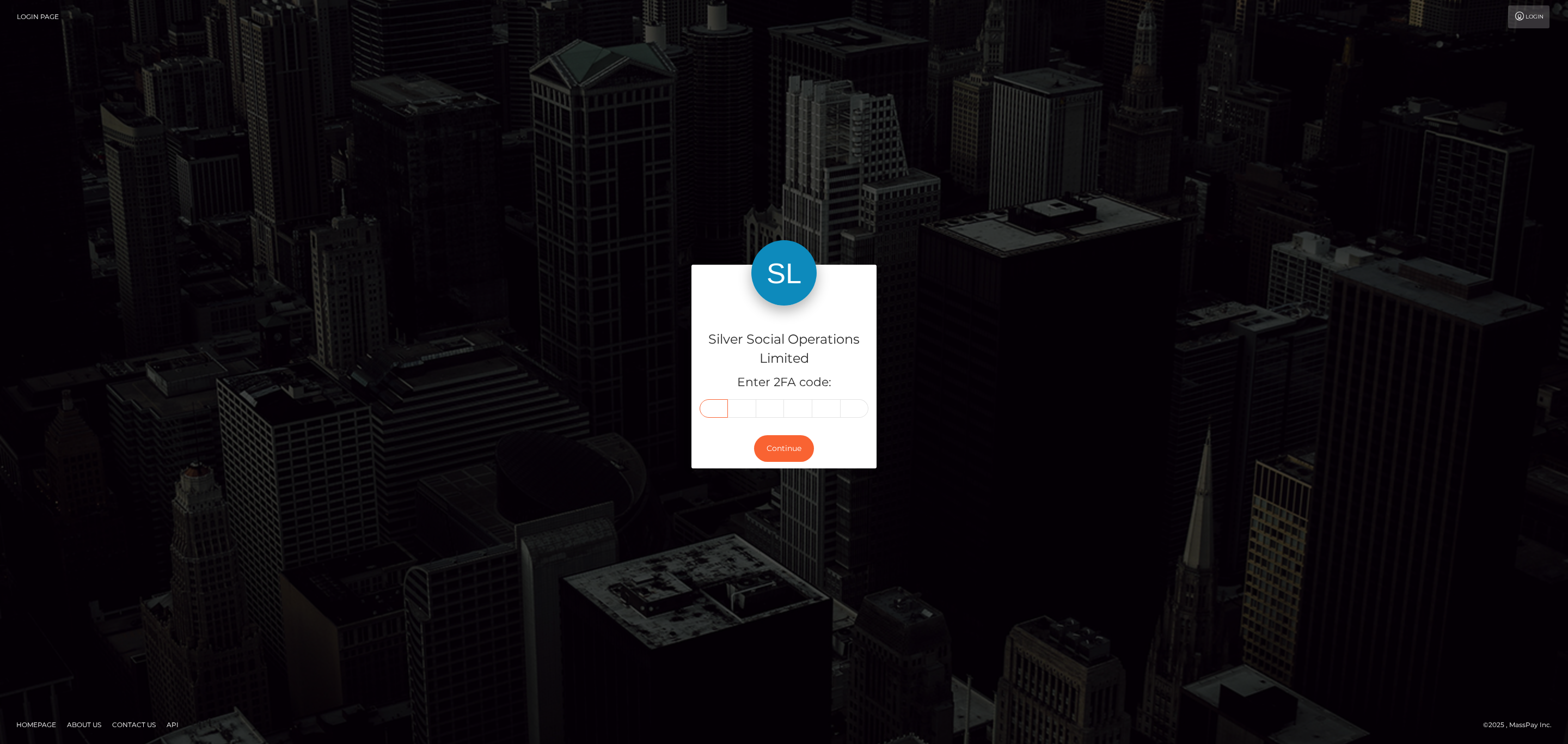
click at [704, 407] on input "text" at bounding box center [713, 408] width 28 height 19
paste input "8"
type input "8"
type input "9"
type input "0"
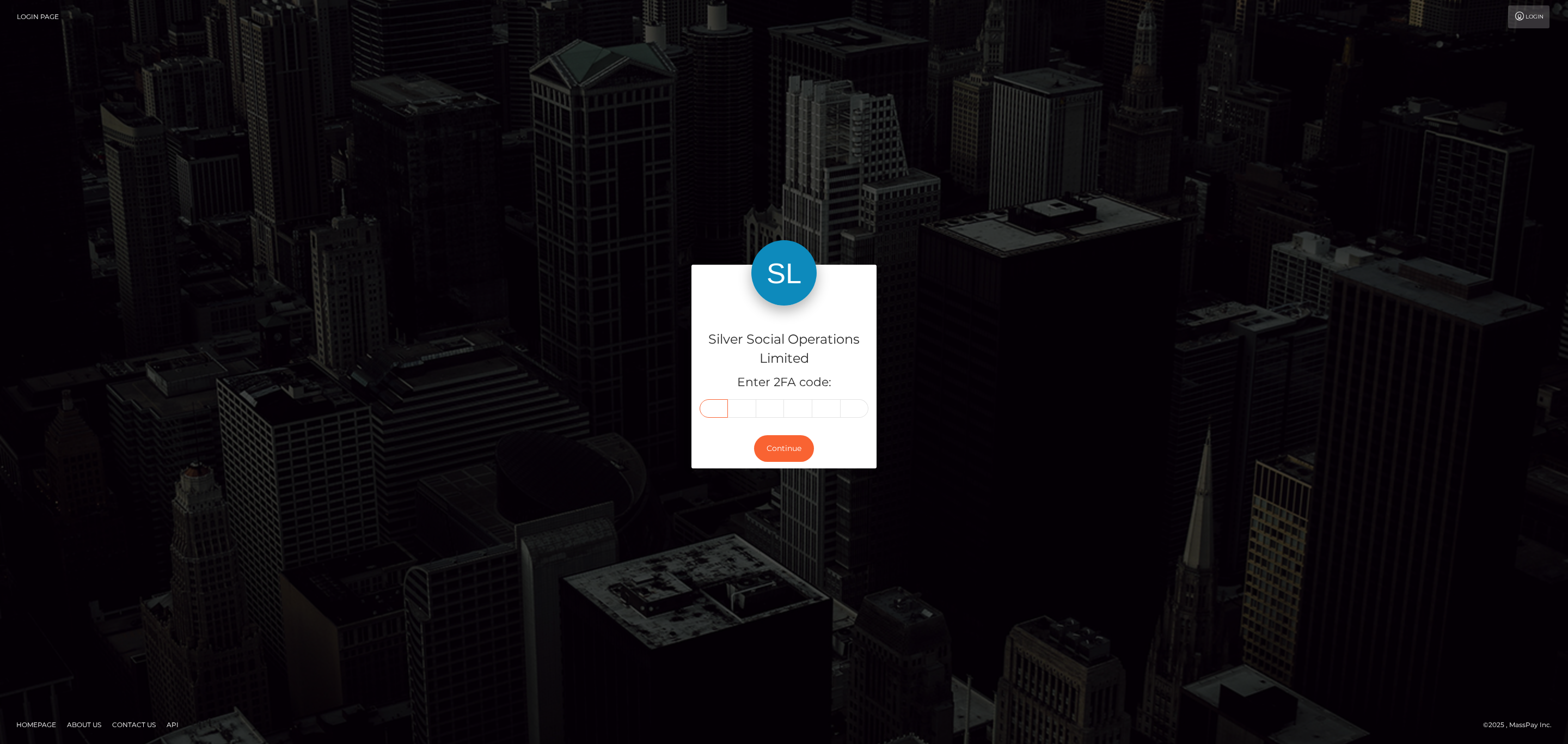
type input "6"
type input "8"
type input "9"
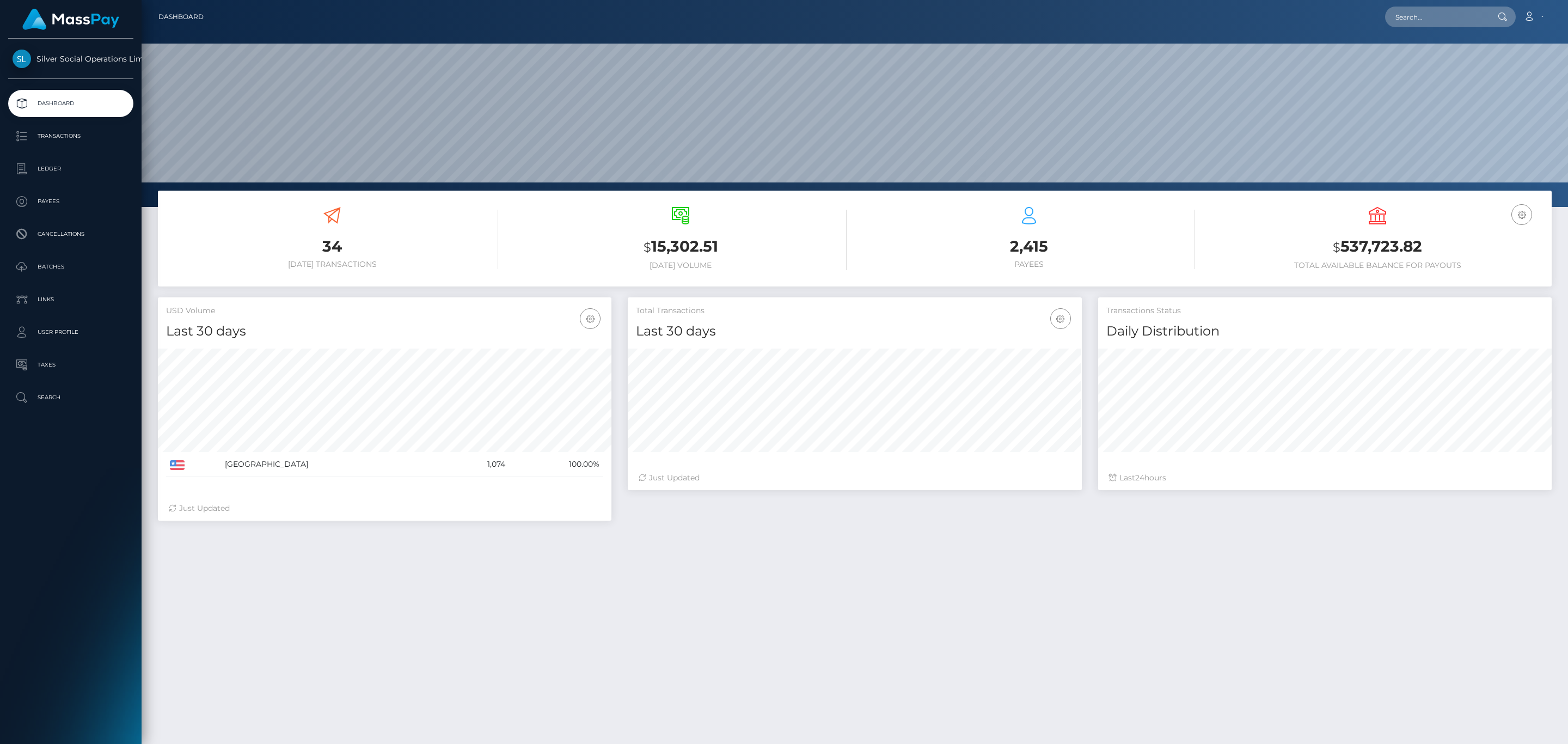
scroll to position [193, 453]
click at [46, 137] on p "Transactions" at bounding box center [71, 136] width 117 height 17
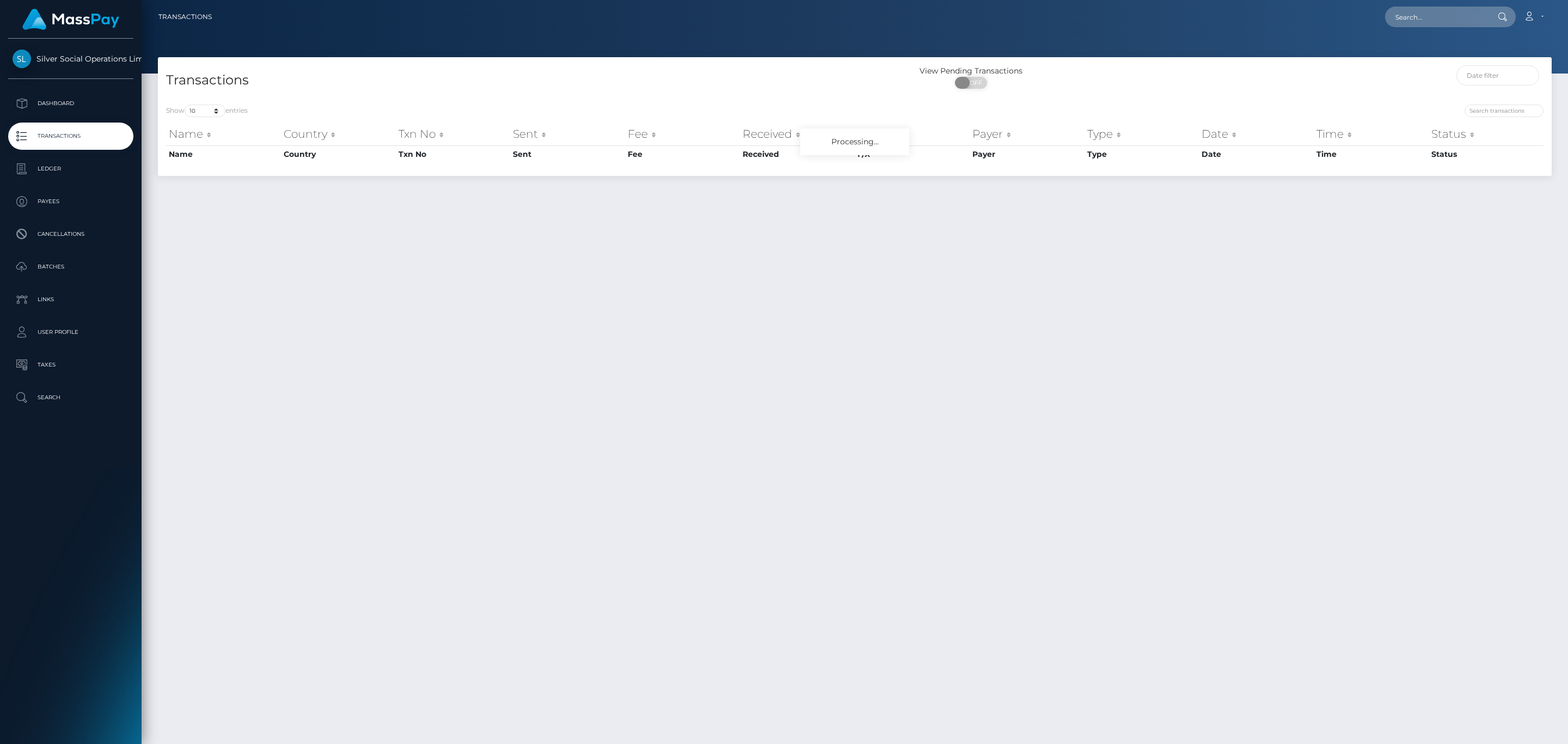
click at [978, 83] on span "OFF" at bounding box center [974, 83] width 27 height 12
checkbox input "true"
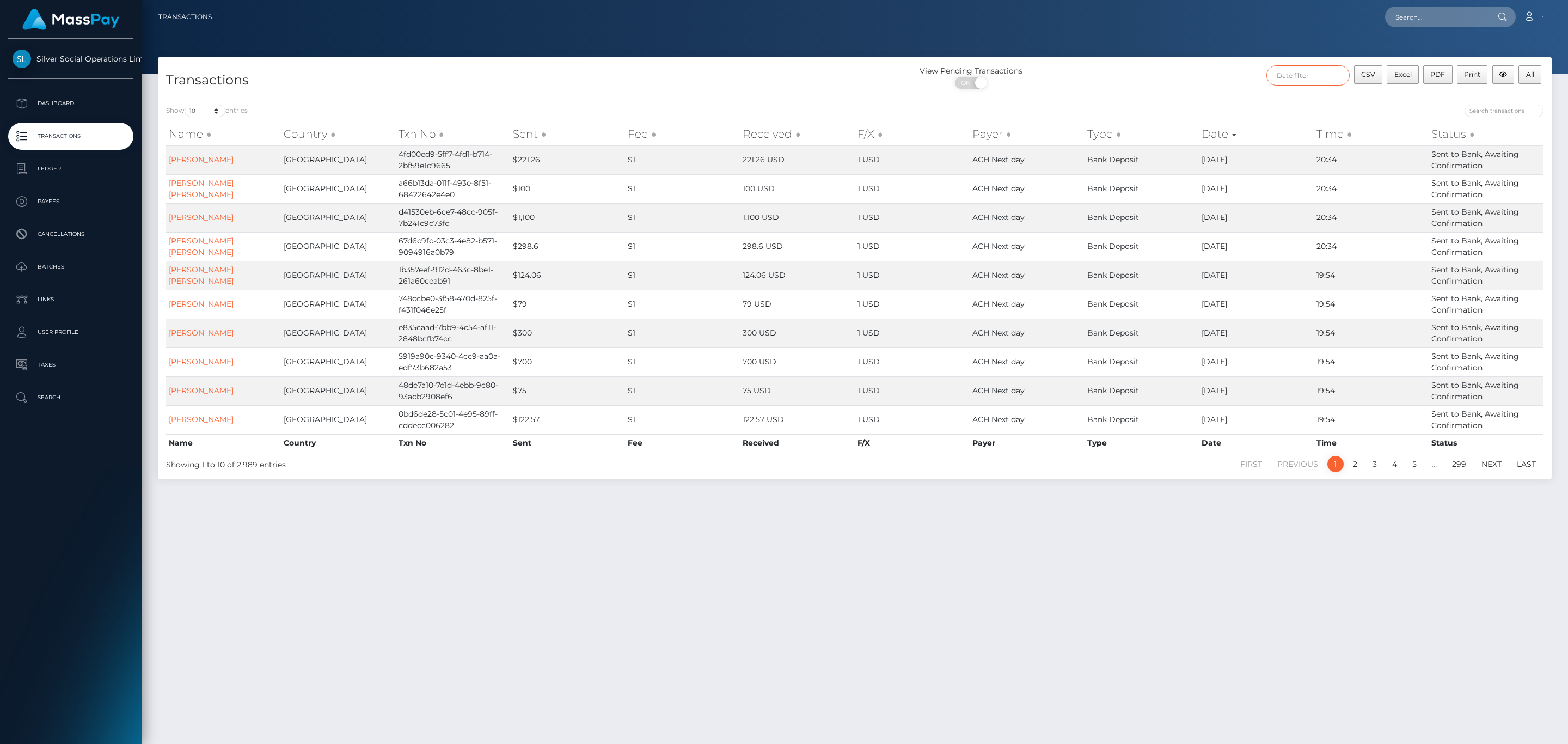
click at [1288, 81] on input "text" at bounding box center [1308, 76] width 83 height 20
click at [1496, 95] on div "Sep 2025 Su Mo Tu We Th Fr Sa 31 1 2 3 4 5 6 7 8 9 10 11 12 13 14 15 16 17 18 1…" at bounding box center [1463, 154] width 123 height 119
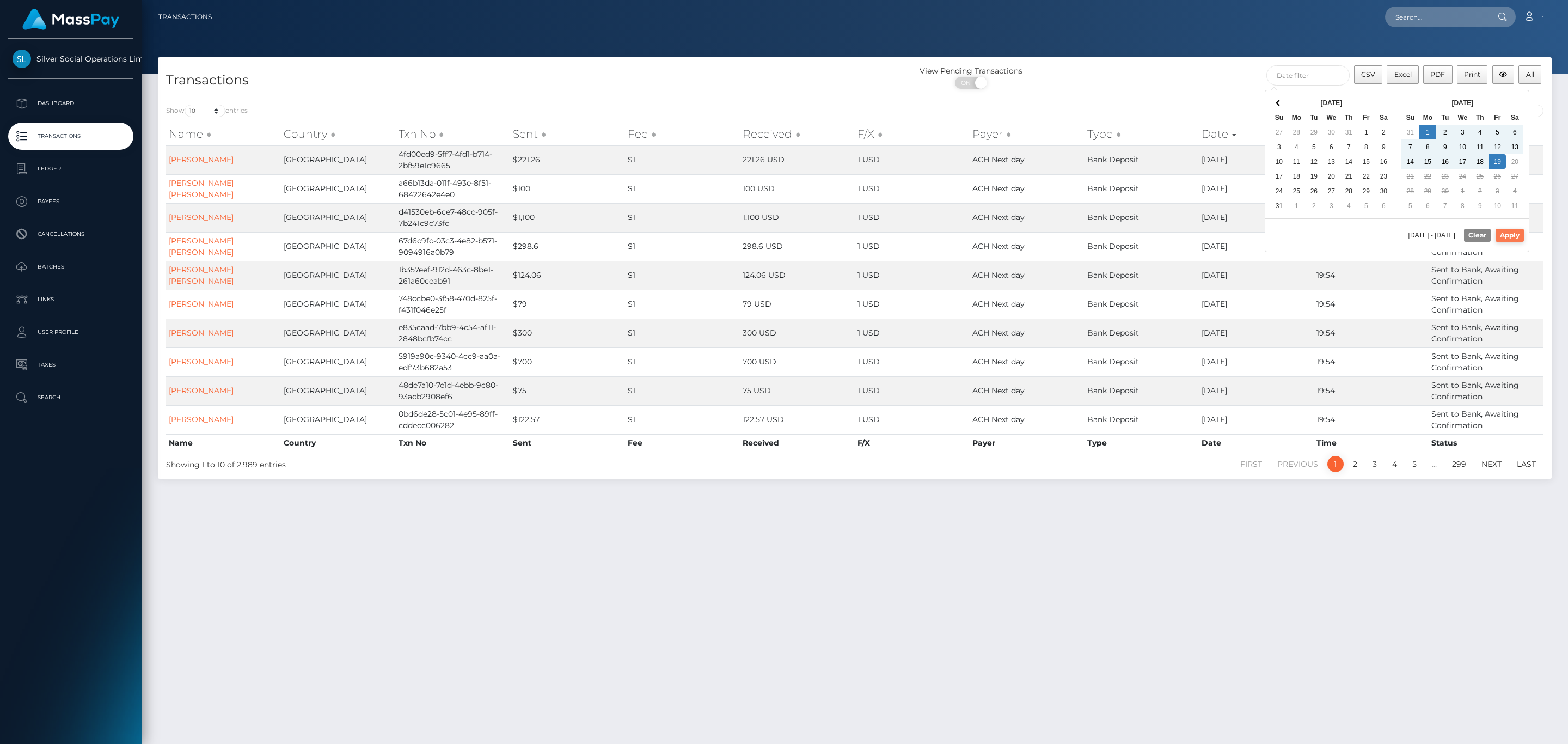
click at [1519, 234] on button "Apply" at bounding box center [1510, 235] width 28 height 13
type input "09/01/2025 - 09/19/2025"
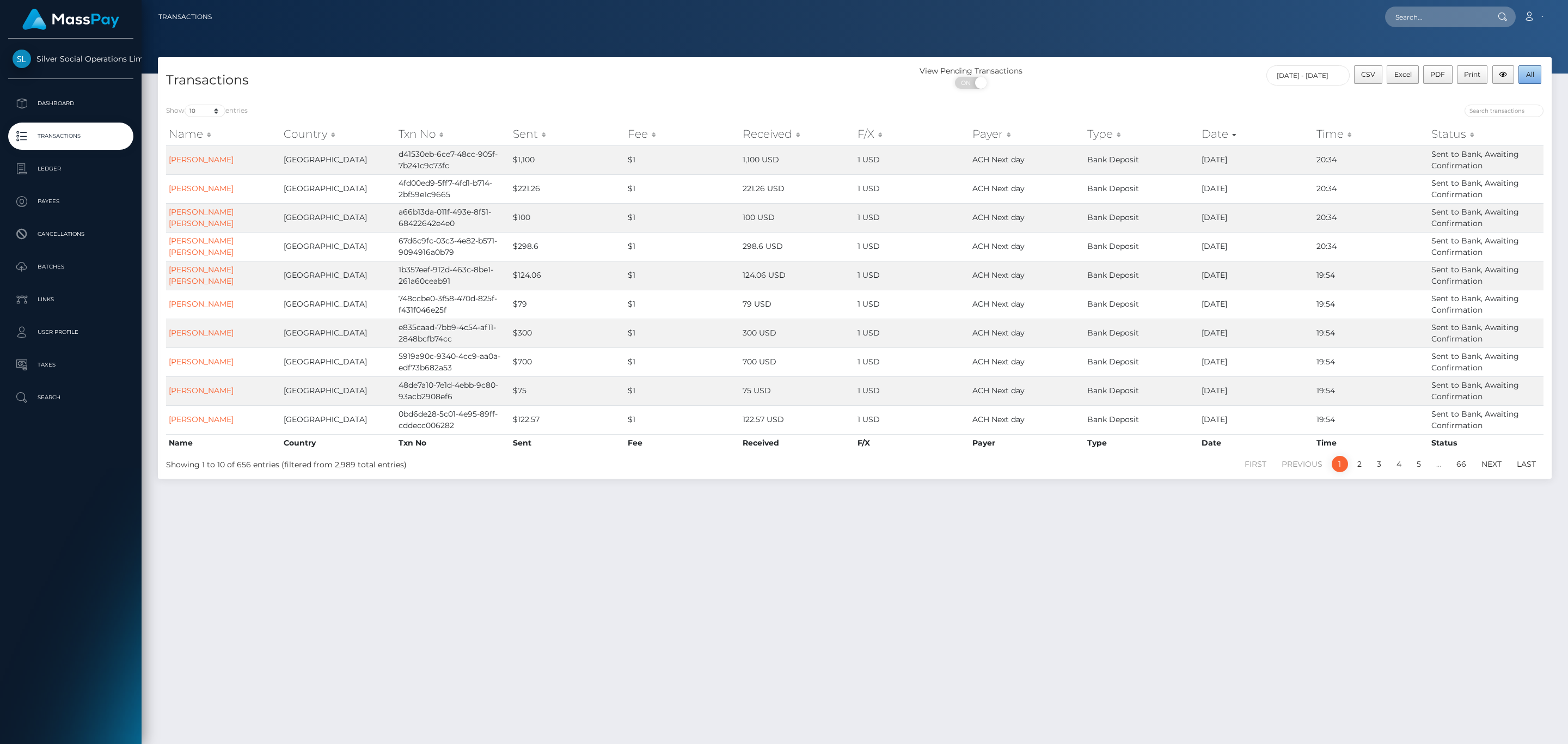
click at [1526, 77] on span "All" at bounding box center [1530, 74] width 8 height 8
